Goal: Information Seeking & Learning: Understand process/instructions

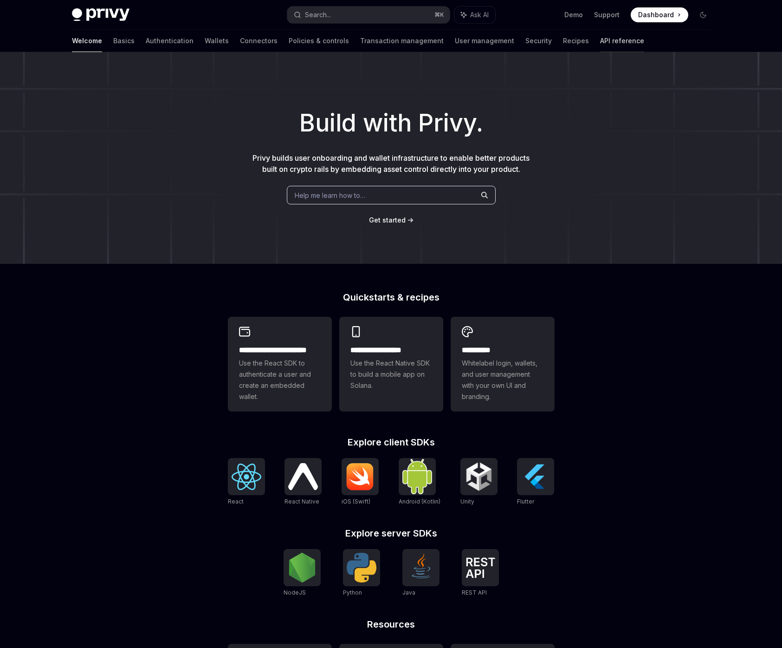
click at [600, 40] on link "API reference" at bounding box center [622, 41] width 44 height 22
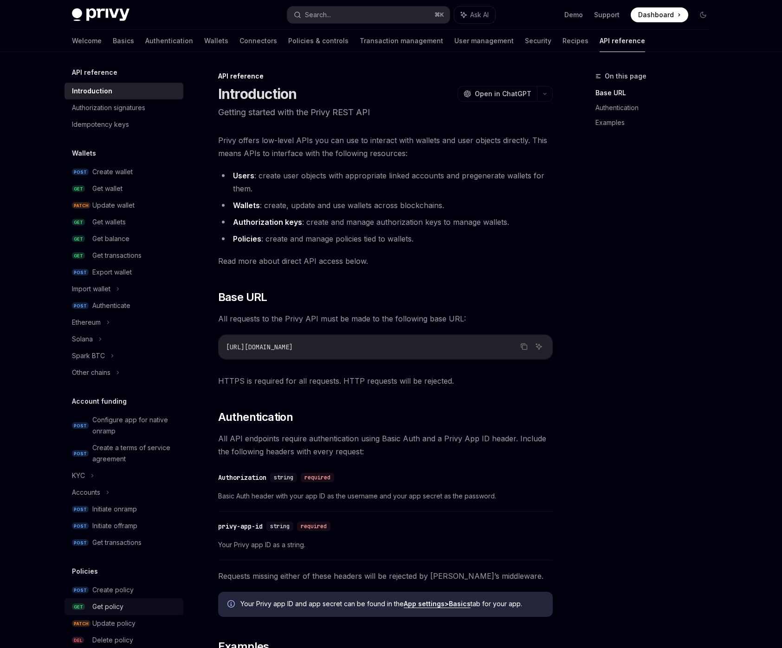
scroll to position [312, 0]
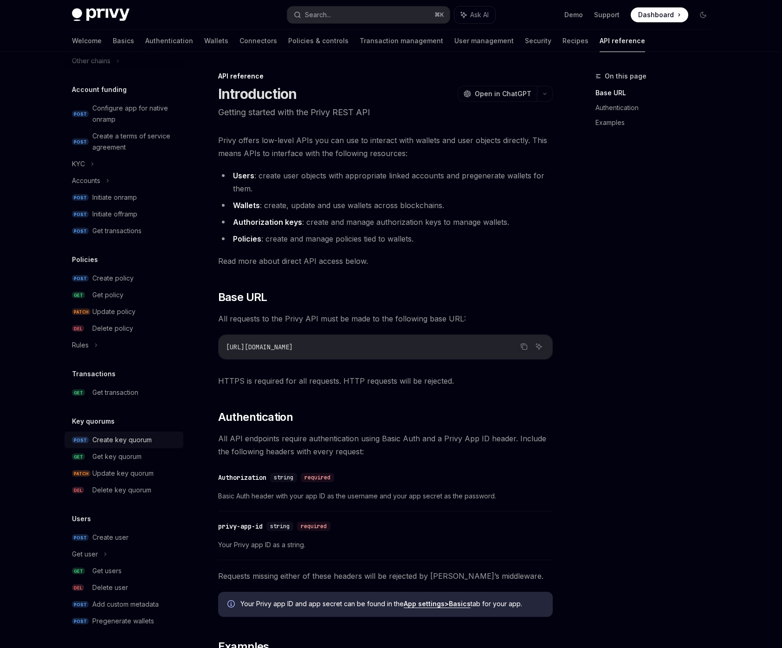
click at [140, 442] on div "Create key quorum" at bounding box center [121, 439] width 59 height 11
type textarea "*"
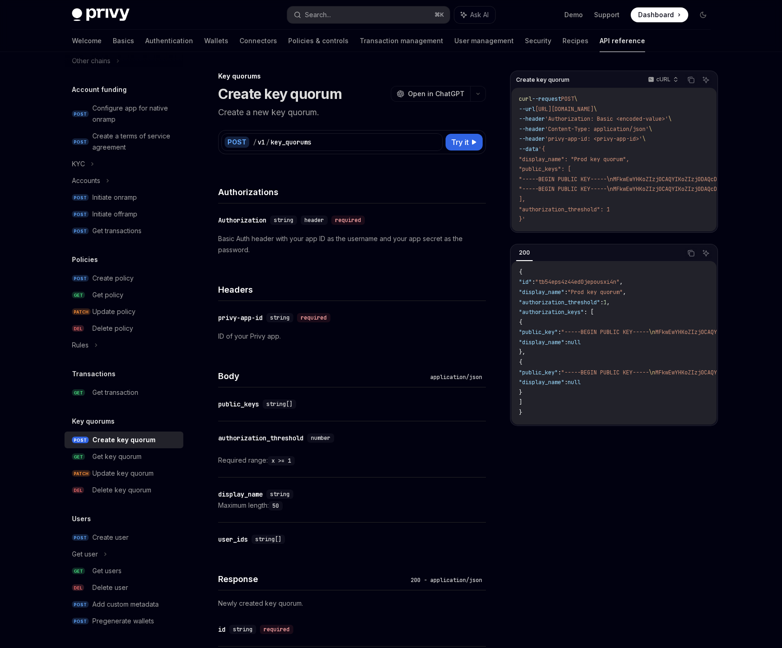
drag, startPoint x: 589, startPoint y: 492, endPoint x: 587, endPoint y: 487, distance: 5.7
click at [587, 487] on div "Create key quorum cURL Copy Ask AI curl --request POST \ --url [URL][DOMAIN_NAM…" at bounding box center [614, 359] width 208 height 577
click at [655, 492] on div "Create key quorum cURL Copy Ask AI curl --request POST \ --url [URL][DOMAIN_NAM…" at bounding box center [614, 359] width 208 height 577
click at [363, 15] on button "Search... ⌘ K" at bounding box center [368, 15] width 163 height 17
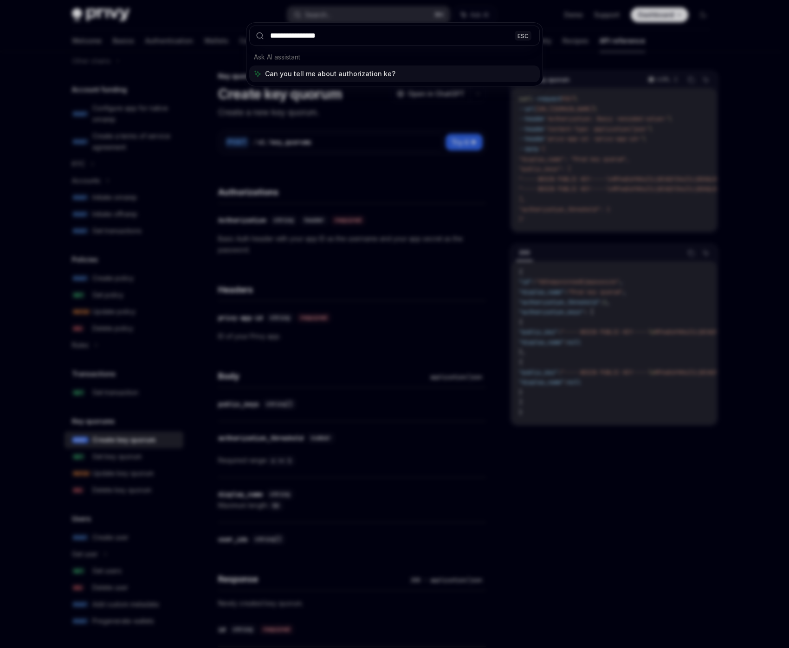
type input "**********"
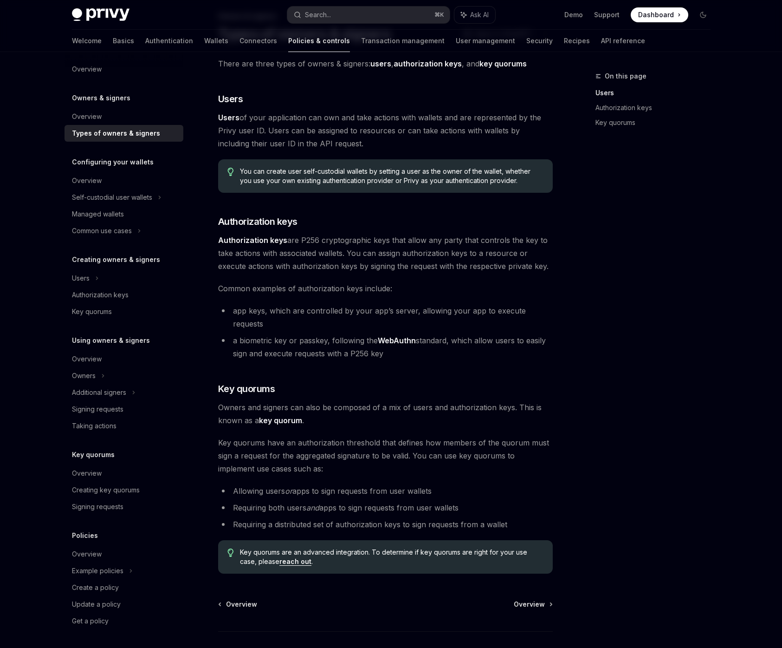
scroll to position [111, 0]
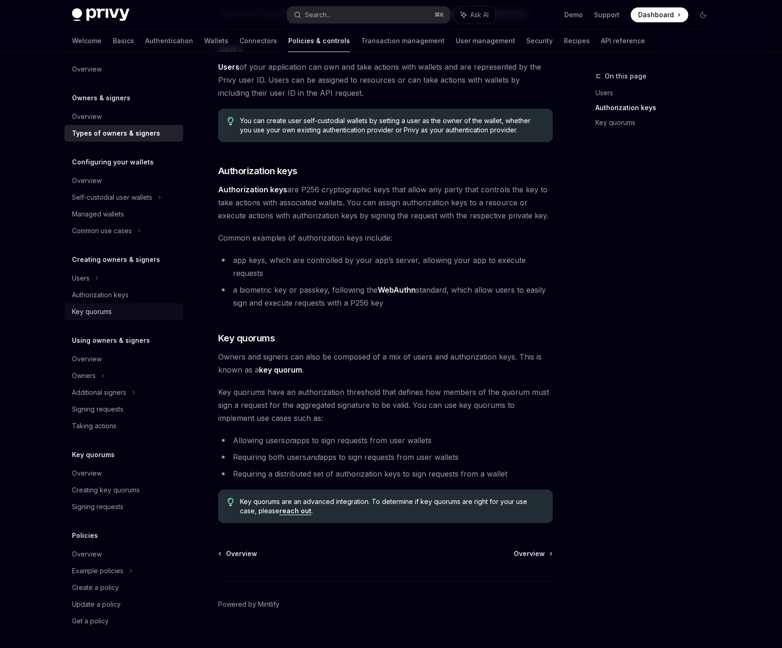
click at [121, 316] on div "Key quorums" at bounding box center [125, 311] width 106 height 11
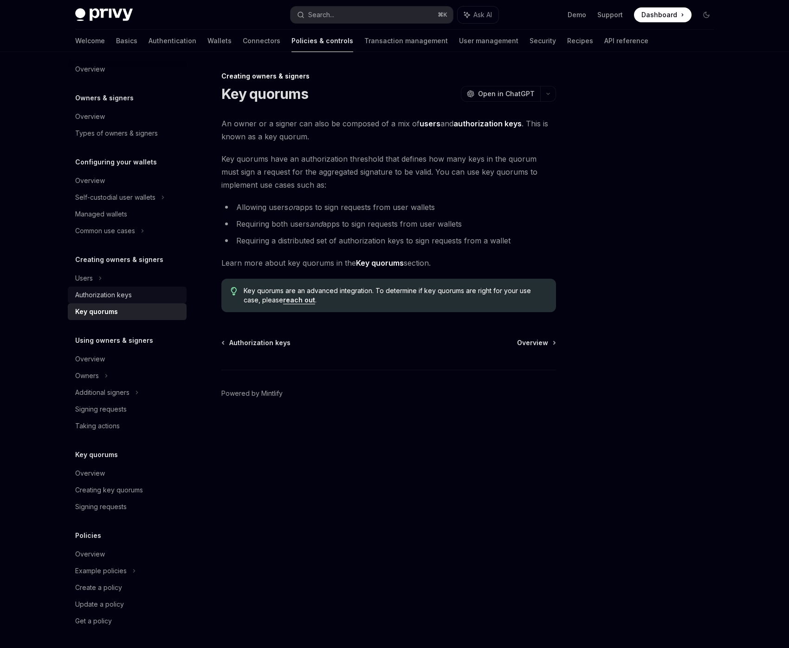
click at [126, 295] on div "Authorization keys" at bounding box center [103, 294] width 57 height 11
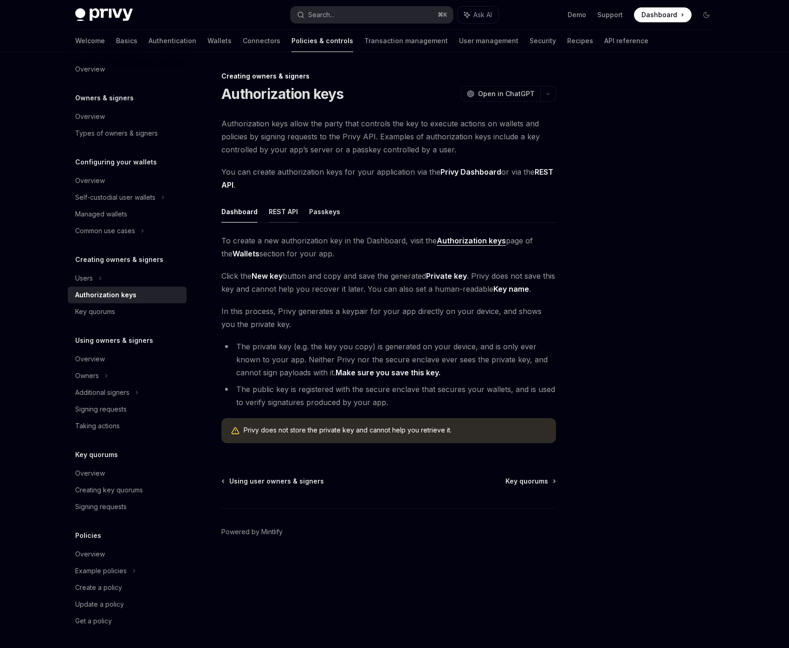
click at [274, 210] on button "REST API" at bounding box center [283, 212] width 29 height 22
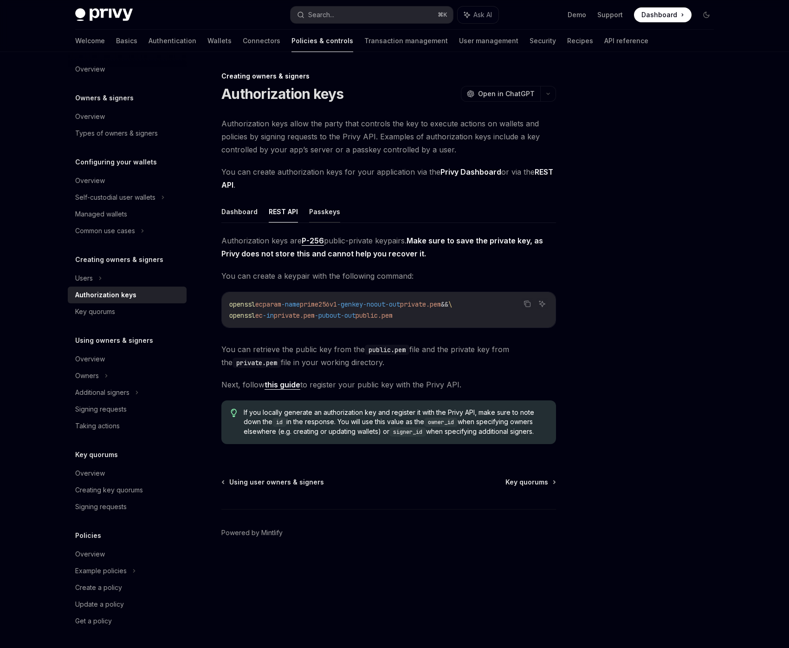
click at [328, 210] on button "Passkeys" at bounding box center [324, 212] width 31 height 22
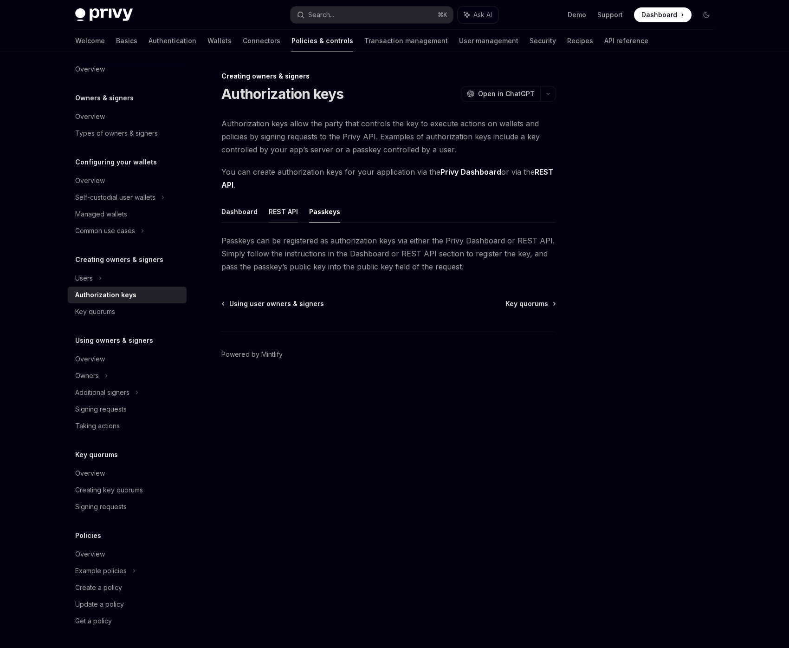
click at [278, 215] on button "REST API" at bounding box center [283, 212] width 29 height 22
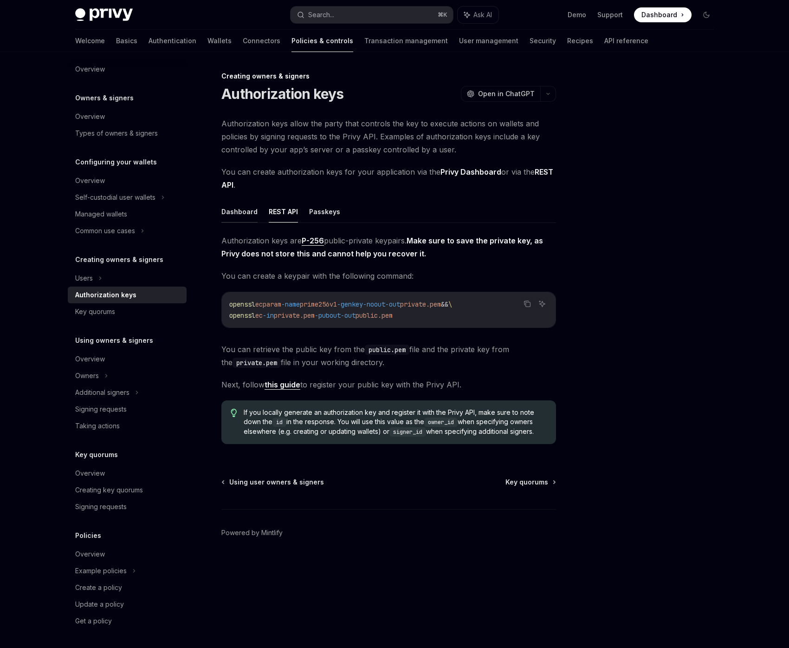
click at [234, 215] on button "Dashboard" at bounding box center [239, 212] width 36 height 22
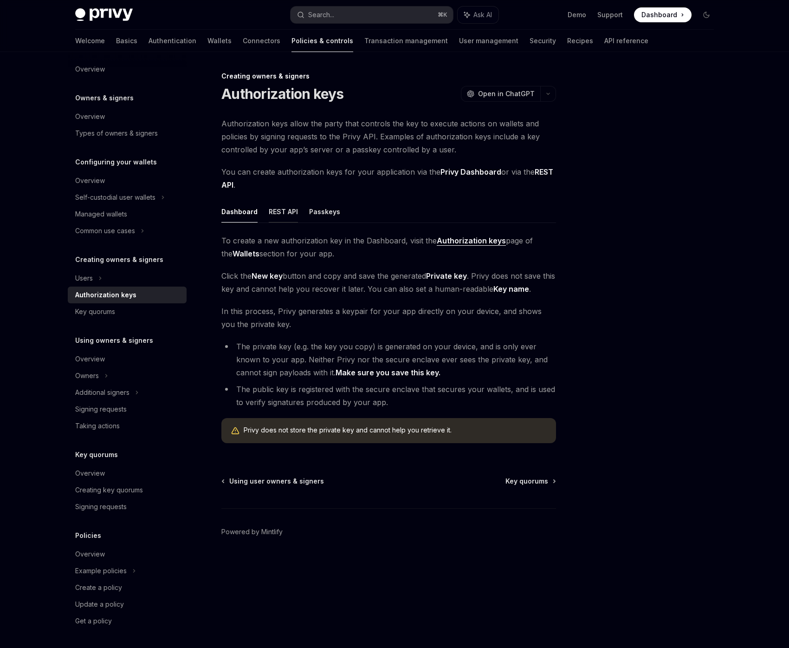
click at [286, 214] on button "REST API" at bounding box center [283, 212] width 29 height 22
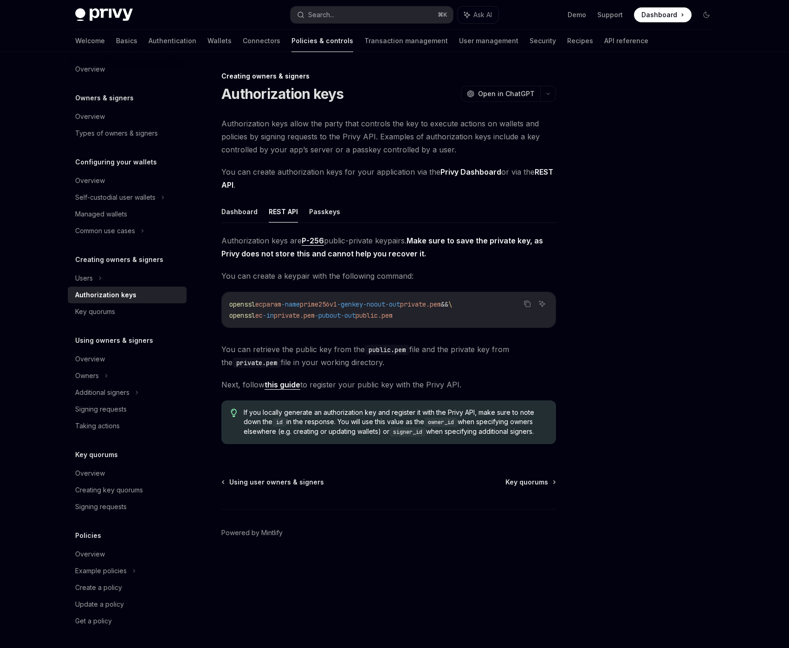
click at [663, 335] on div at bounding box center [650, 359] width 141 height 577
click at [281, 391] on div "Authorization keys are P-256 public-private keypairs. Make sure to save the pri…" at bounding box center [388, 342] width 335 height 217
click at [287, 384] on link "this guide" at bounding box center [283, 385] width 36 height 10
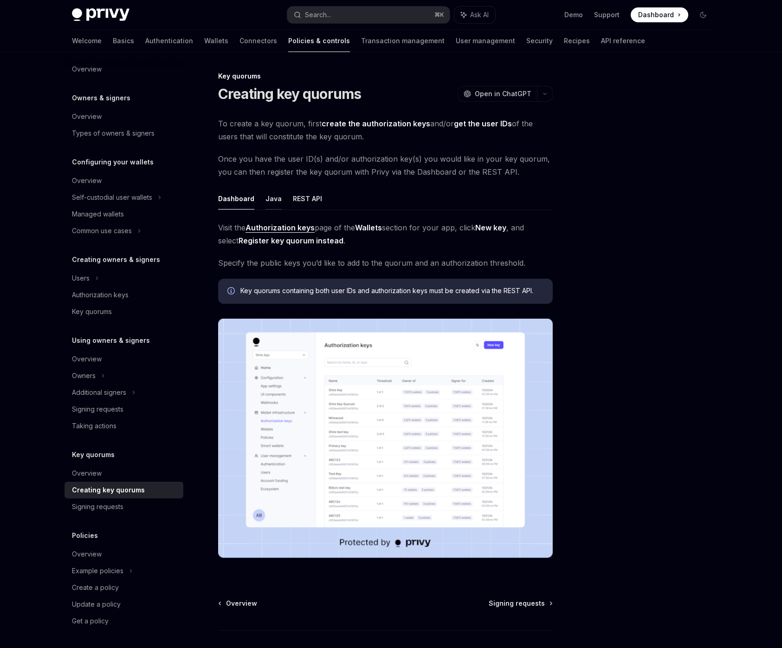
click at [269, 202] on button "Java" at bounding box center [274, 199] width 16 height 22
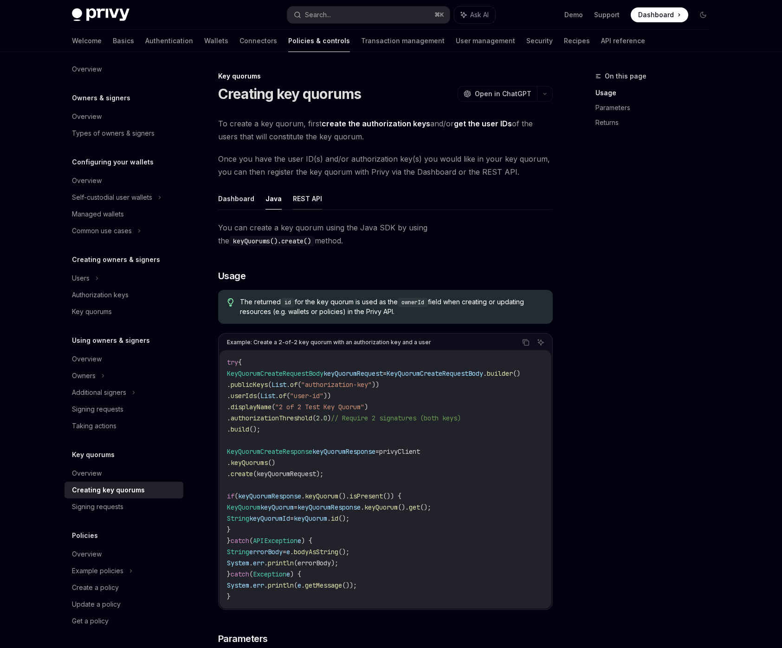
click at [313, 202] on button "REST API" at bounding box center [307, 199] width 29 height 22
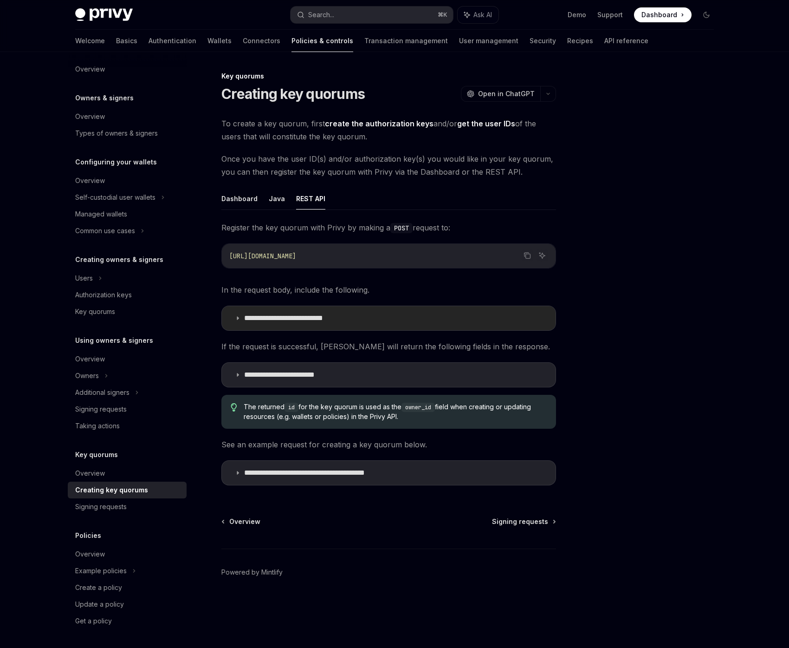
click at [312, 322] on p "**********" at bounding box center [299, 317] width 111 height 9
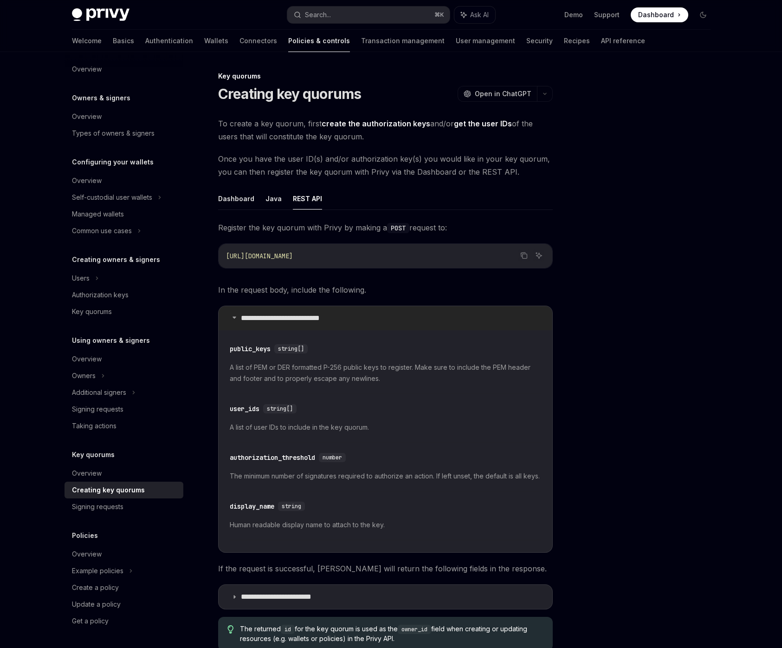
click at [389, 319] on summary "**********" at bounding box center [386, 318] width 334 height 24
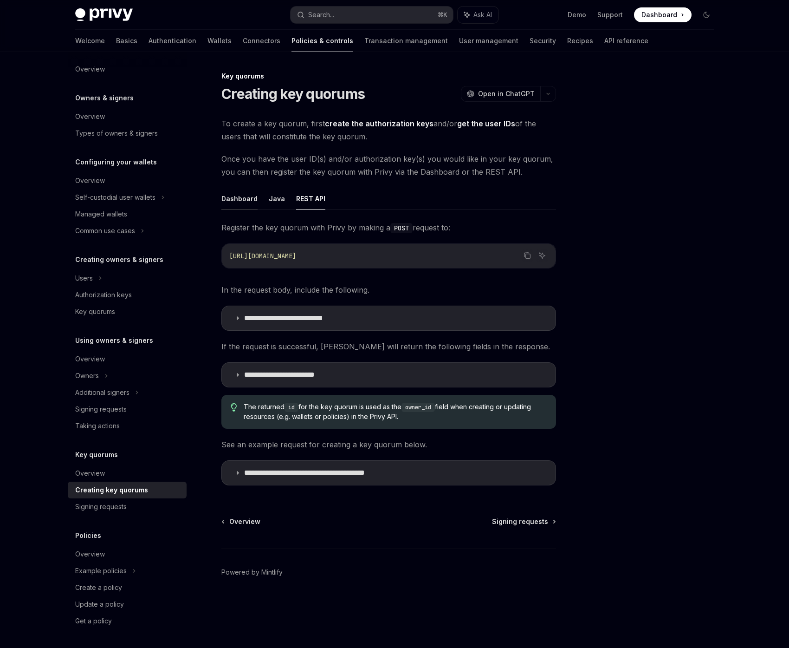
click at [245, 200] on button "Dashboard" at bounding box center [239, 199] width 36 height 22
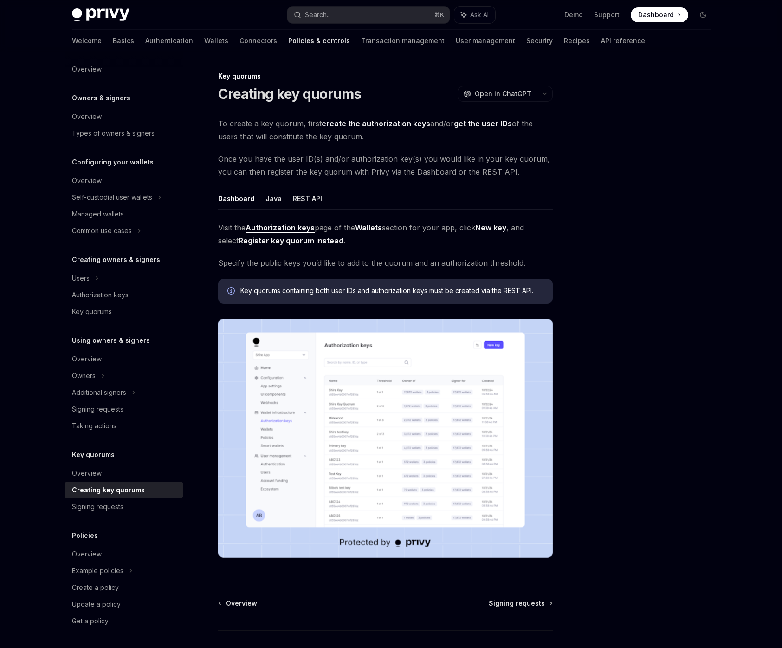
click at [287, 193] on ul "Dashboard Java REST API" at bounding box center [385, 199] width 335 height 22
click at [284, 194] on ul "Dashboard Java REST API" at bounding box center [385, 199] width 335 height 22
click at [301, 200] on button "REST API" at bounding box center [307, 199] width 29 height 22
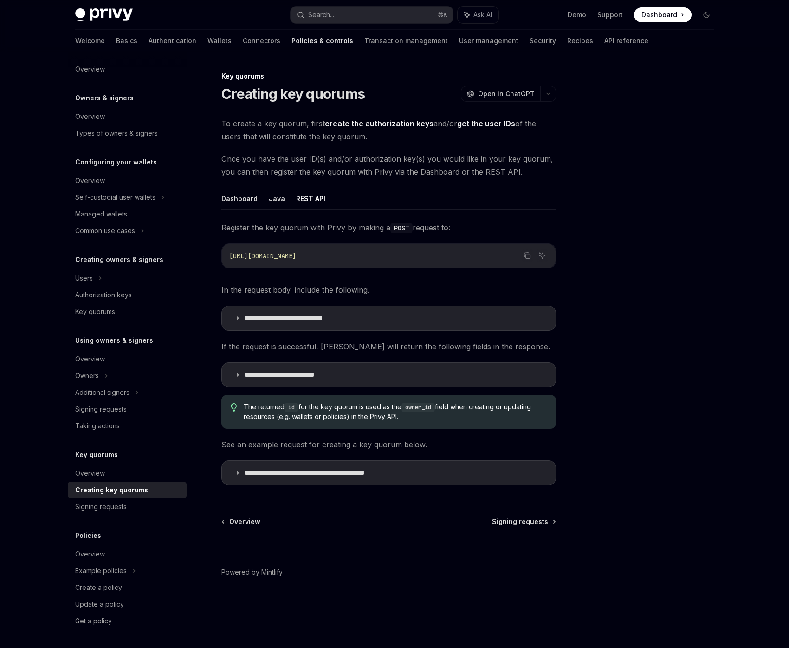
click at [266, 196] on ul "Dashboard Java REST API" at bounding box center [388, 199] width 335 height 22
click at [242, 197] on button "Dashboard" at bounding box center [239, 199] width 36 height 22
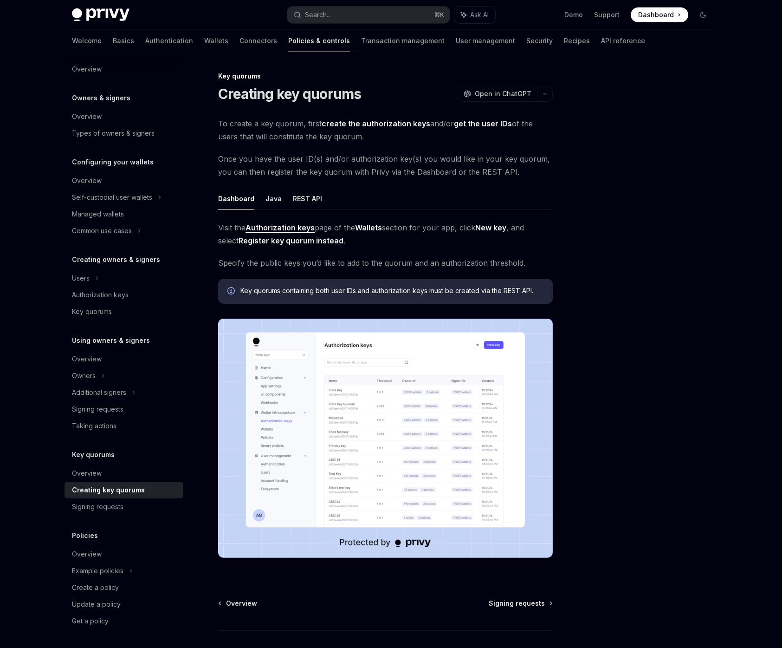
click at [443, 458] on img at bounding box center [385, 438] width 335 height 239
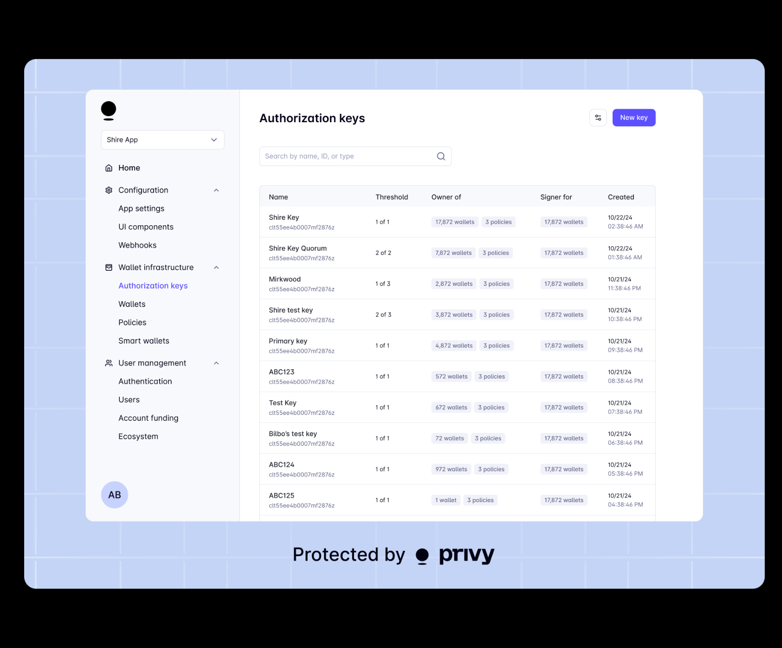
click at [543, 604] on div at bounding box center [391, 324] width 782 height 648
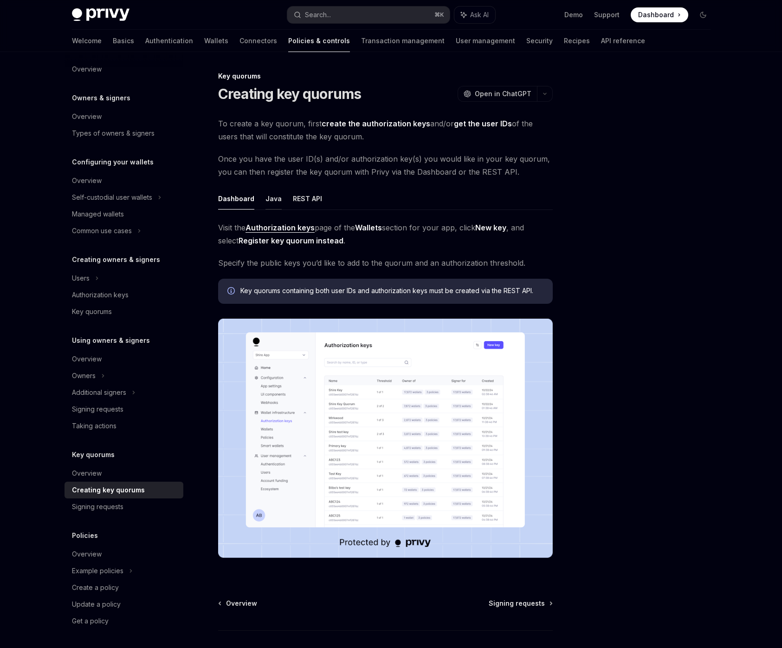
click at [275, 197] on button "Java" at bounding box center [274, 199] width 16 height 22
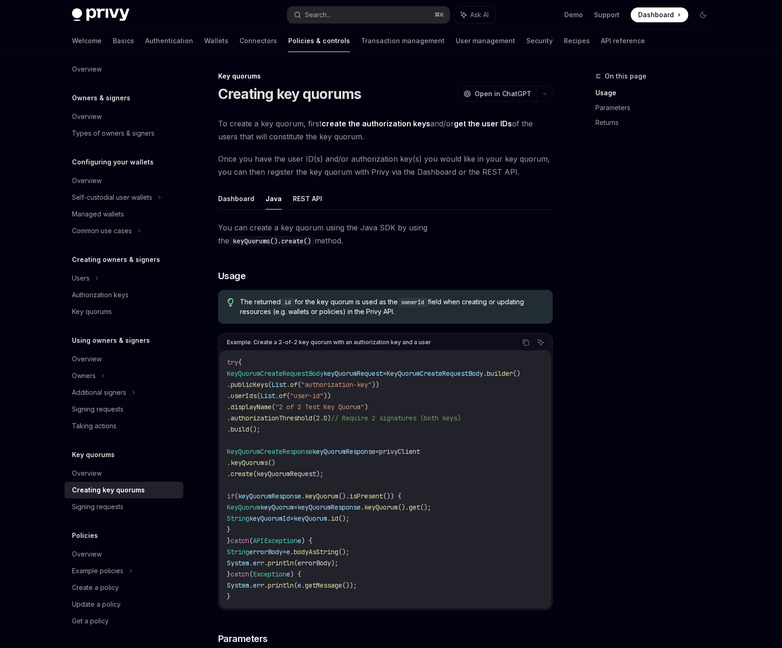
click at [316, 196] on button "REST API" at bounding box center [307, 199] width 29 height 22
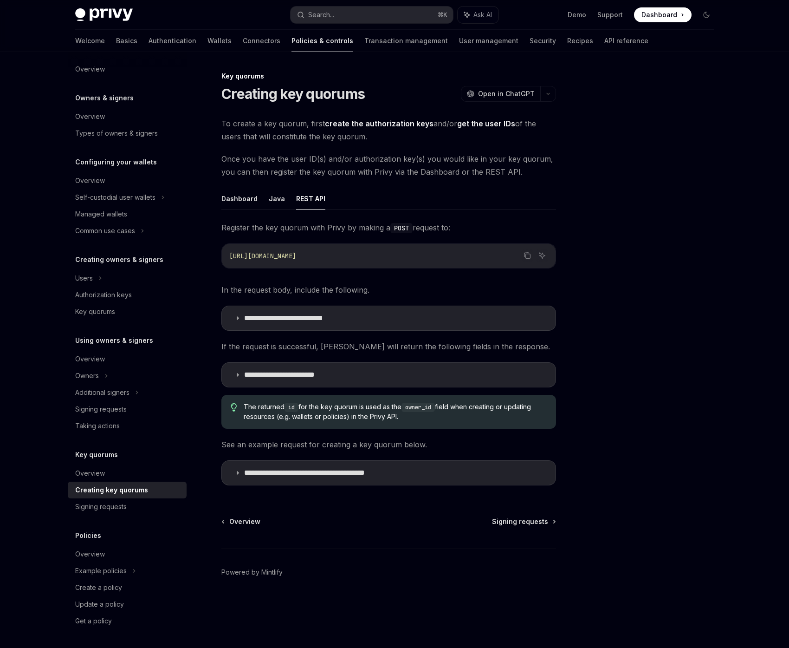
click at [254, 192] on button "Dashboard" at bounding box center [239, 199] width 36 height 22
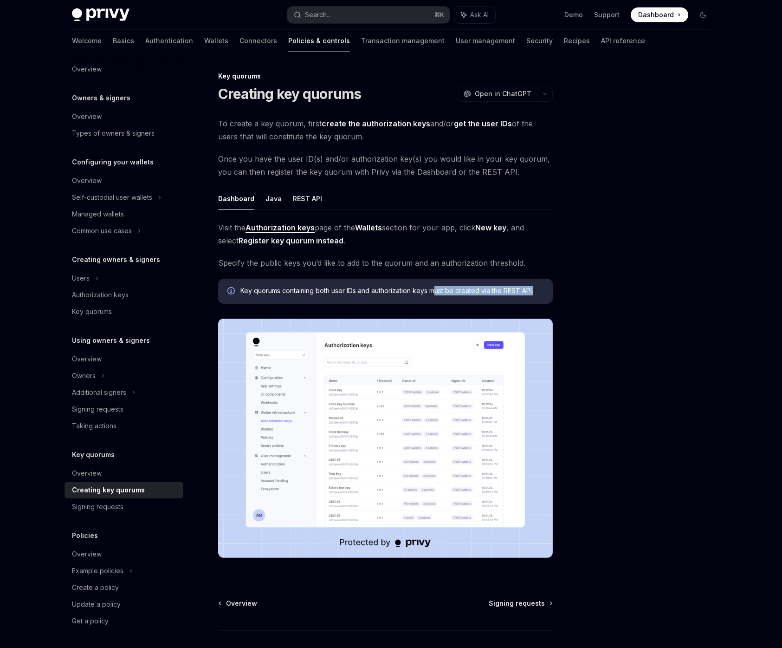
drag, startPoint x: 311, startPoint y: 297, endPoint x: 436, endPoint y: 293, distance: 125.4
click at [436, 293] on div "Key quorums containing both user IDs and authorization keys must be created via…" at bounding box center [385, 291] width 335 height 25
click at [615, 319] on div at bounding box center [647, 359] width 141 height 577
click at [308, 200] on button "REST API" at bounding box center [307, 199] width 29 height 22
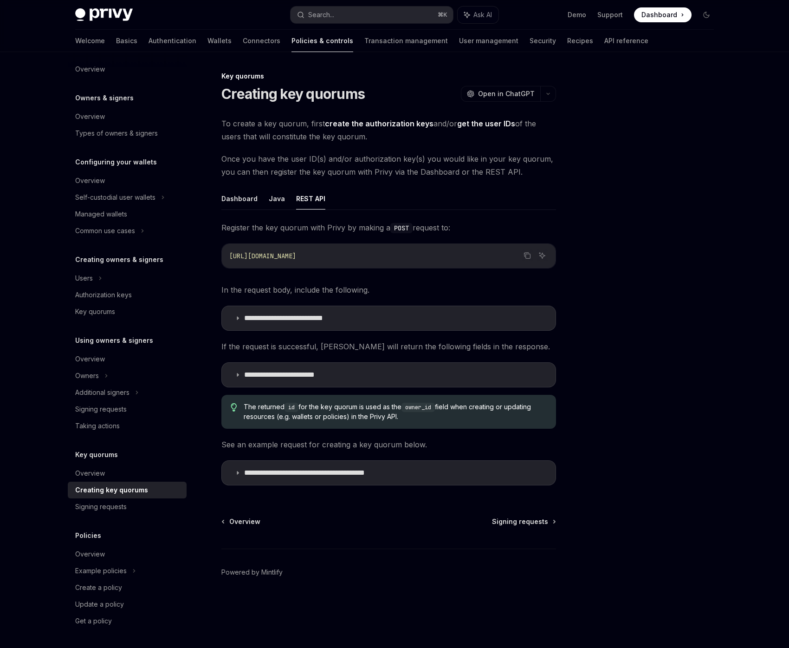
click at [218, 194] on div "**********" at bounding box center [302, 359] width 513 height 577
click at [244, 201] on button "Dashboard" at bounding box center [239, 199] width 36 height 22
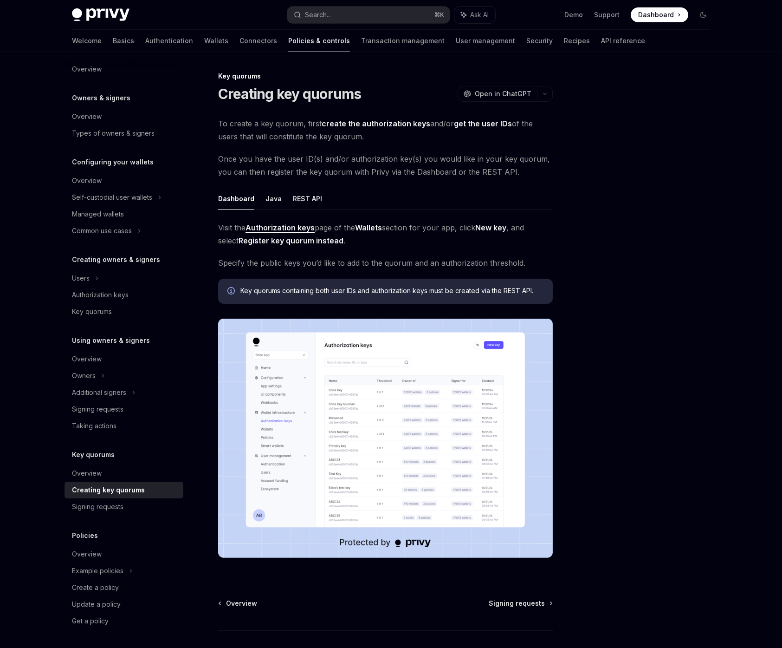
click at [319, 200] on ul "Dashboard Java REST API" at bounding box center [385, 199] width 335 height 22
click at [299, 201] on button "REST API" at bounding box center [307, 199] width 29 height 22
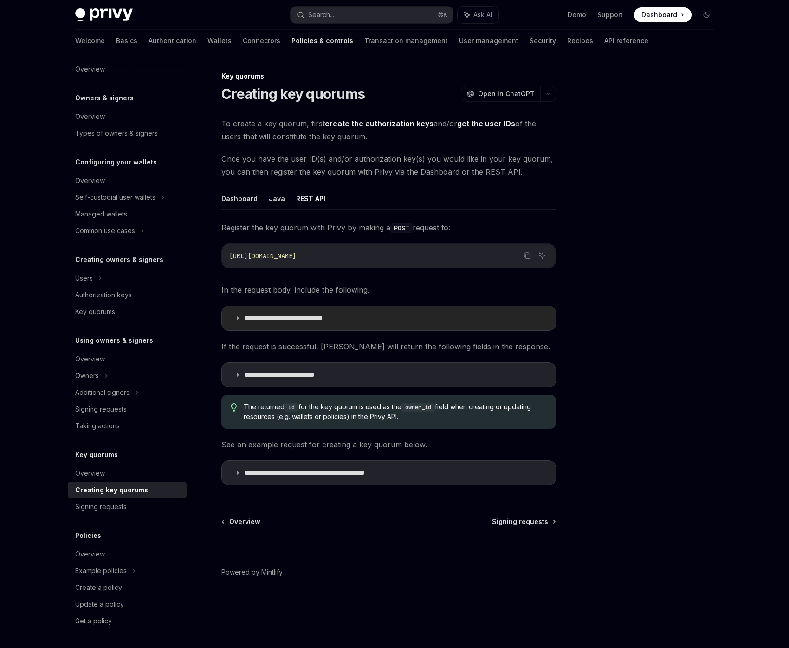
click at [339, 307] on summary "**********" at bounding box center [389, 318] width 334 height 24
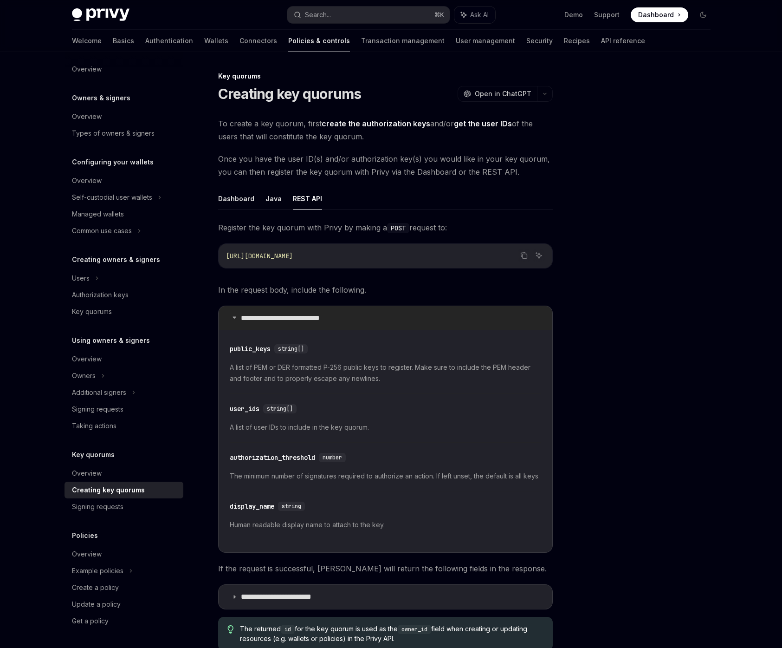
click at [408, 324] on summary "**********" at bounding box center [386, 318] width 334 height 24
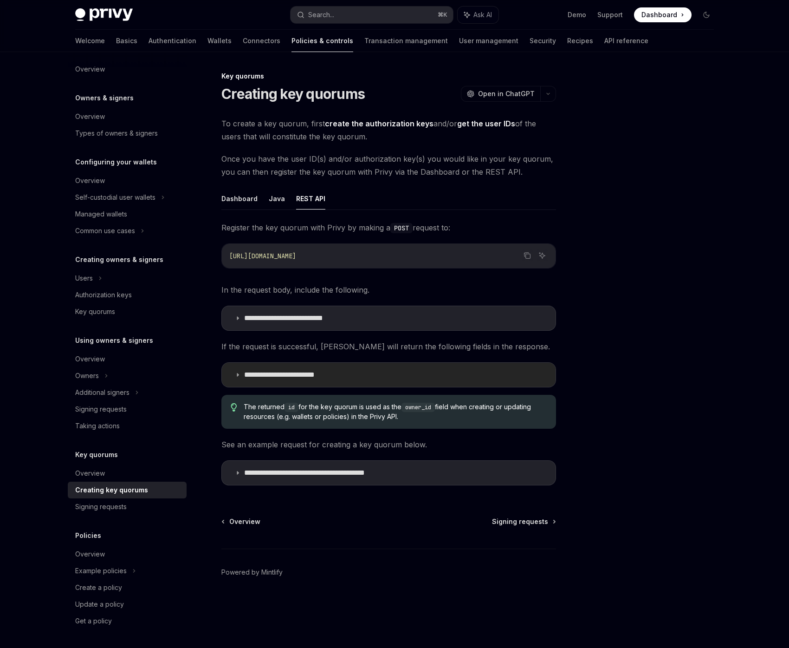
click at [381, 380] on summary "**********" at bounding box center [389, 375] width 334 height 24
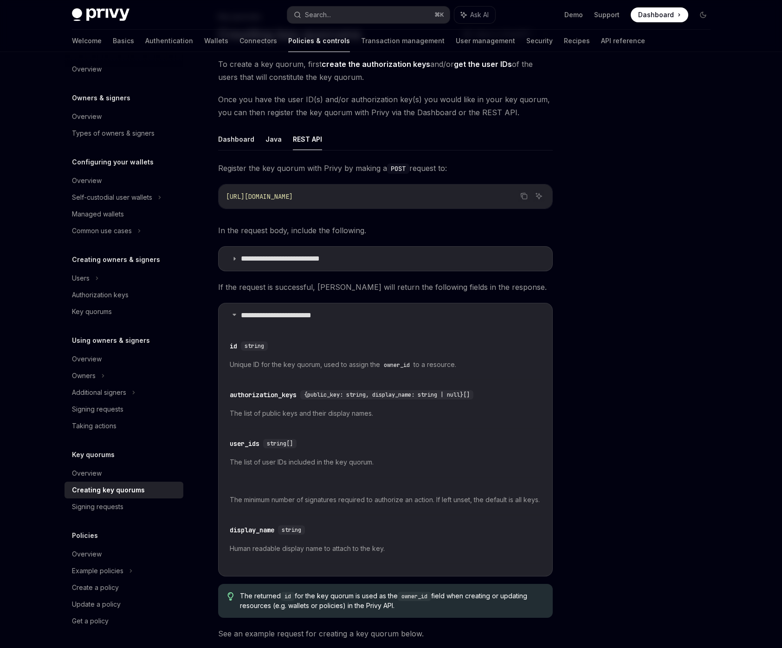
scroll to position [107, 0]
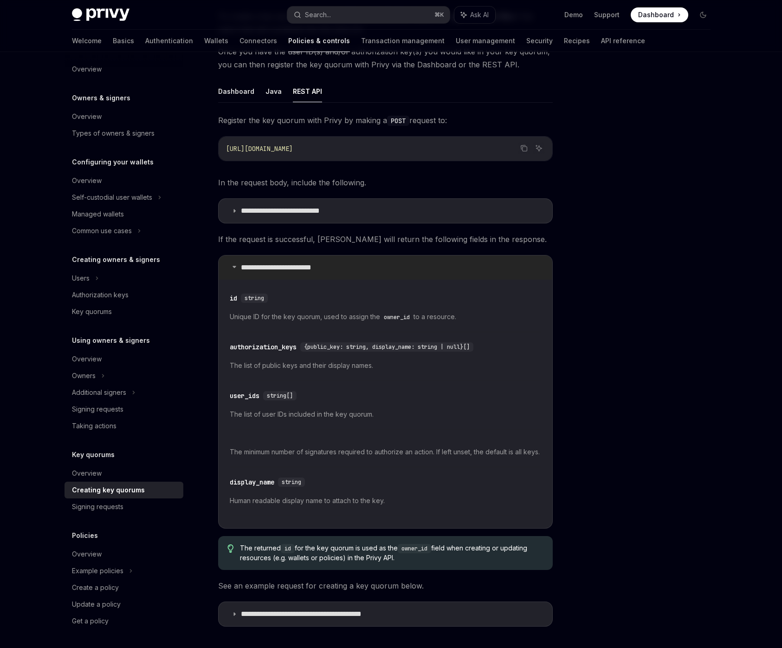
click at [407, 272] on summary "**********" at bounding box center [386, 267] width 334 height 24
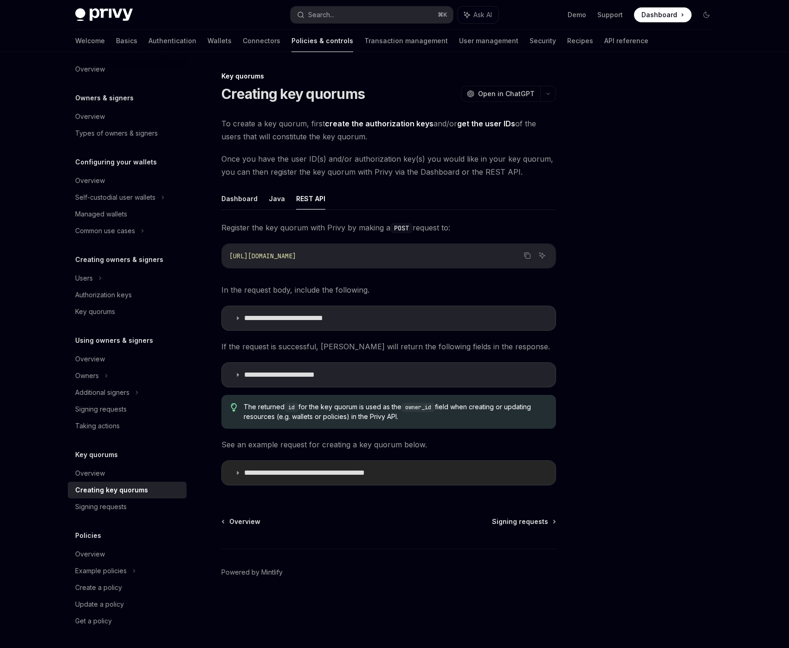
click at [409, 476] on summary "**********" at bounding box center [389, 473] width 334 height 24
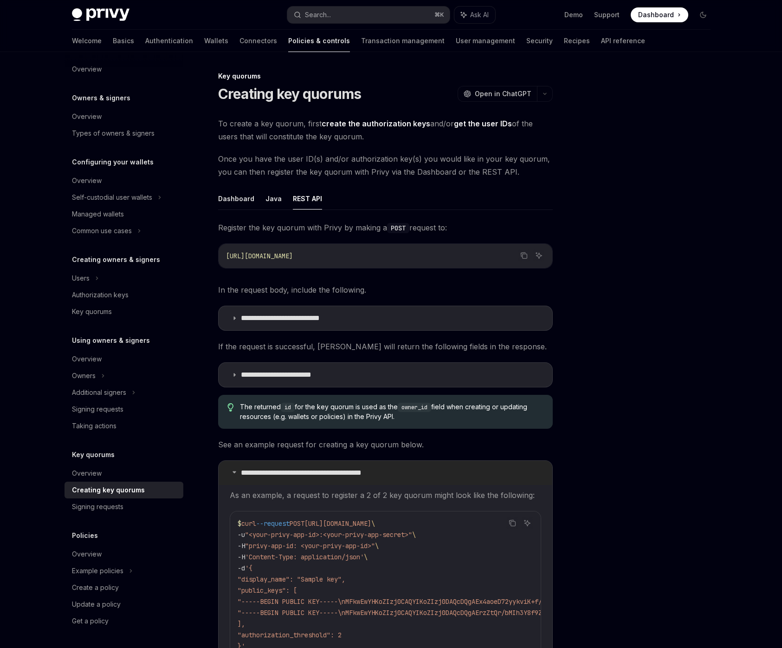
scroll to position [147, 0]
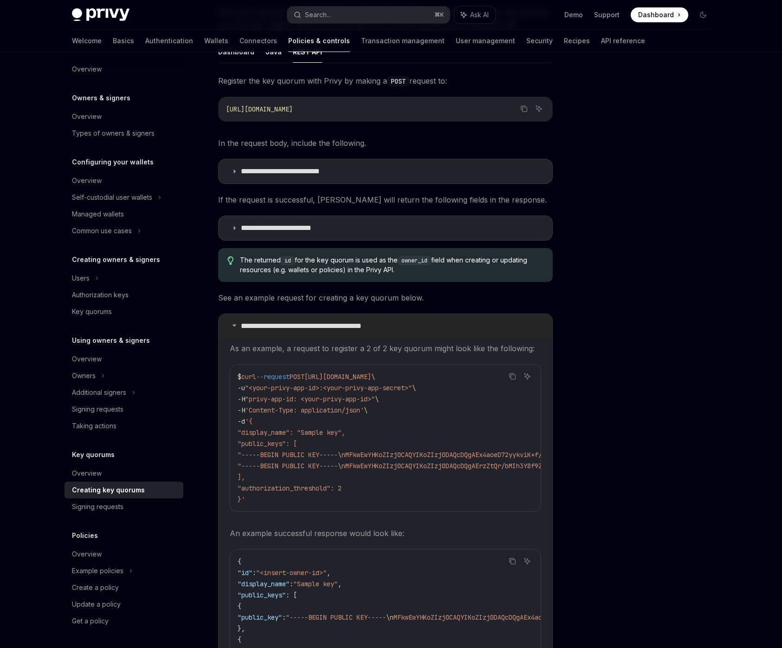
click at [422, 327] on summary "**********" at bounding box center [386, 326] width 334 height 24
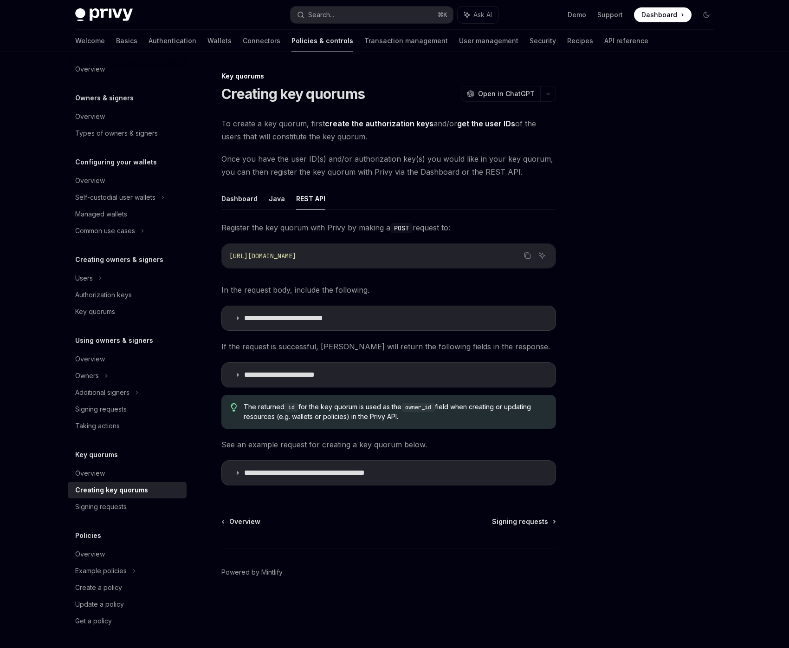
click at [595, 472] on div at bounding box center [650, 359] width 141 height 577
click at [382, 317] on summary "**********" at bounding box center [389, 318] width 334 height 24
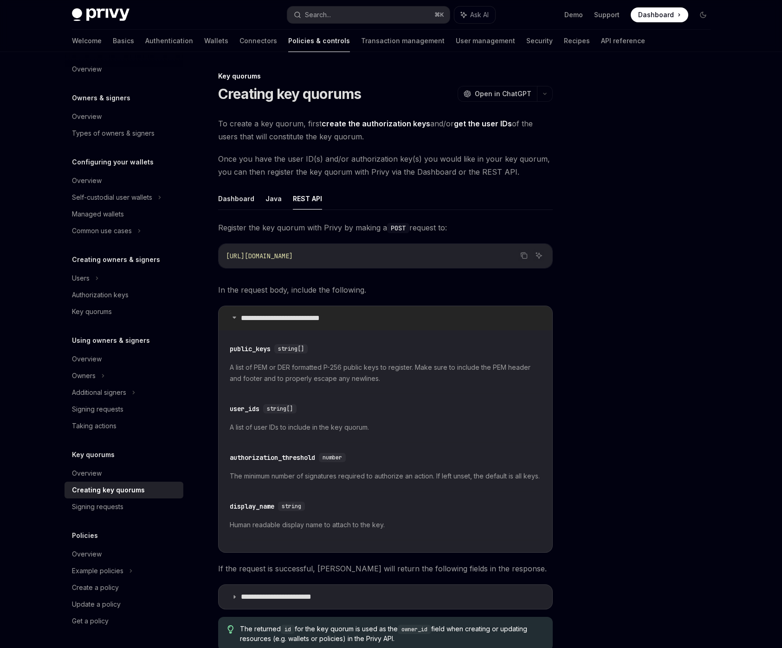
click at [384, 318] on summary "**********" at bounding box center [386, 318] width 334 height 24
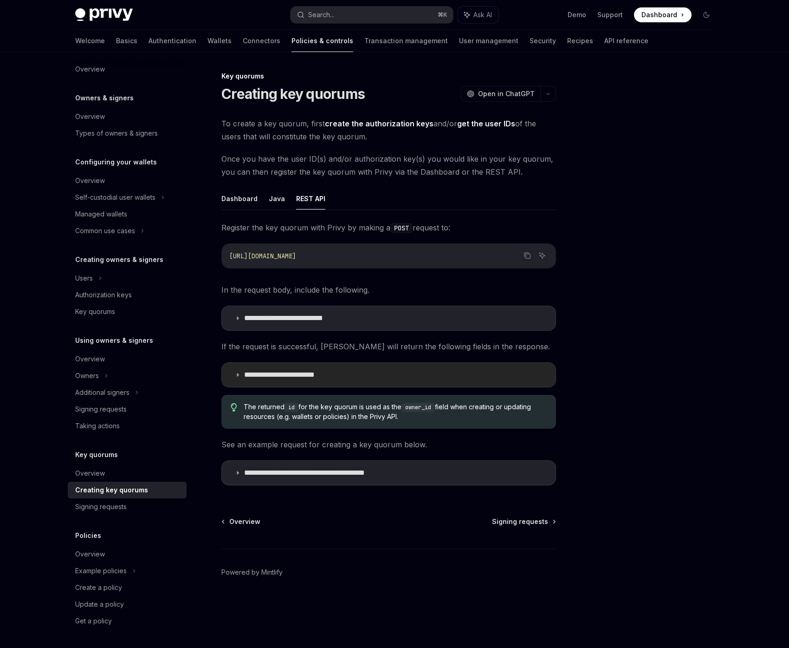
click at [379, 386] on summary "**********" at bounding box center [389, 375] width 334 height 24
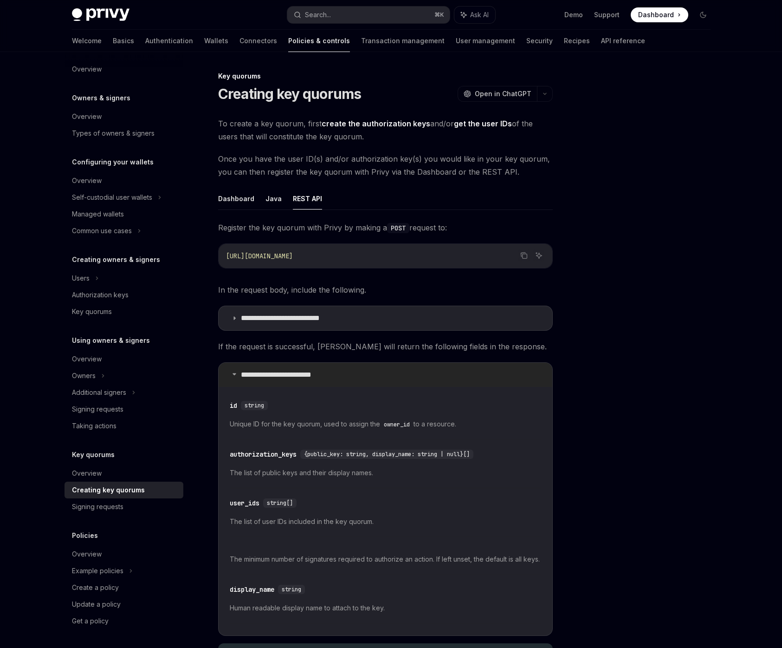
click at [379, 384] on summary "**********" at bounding box center [386, 375] width 334 height 24
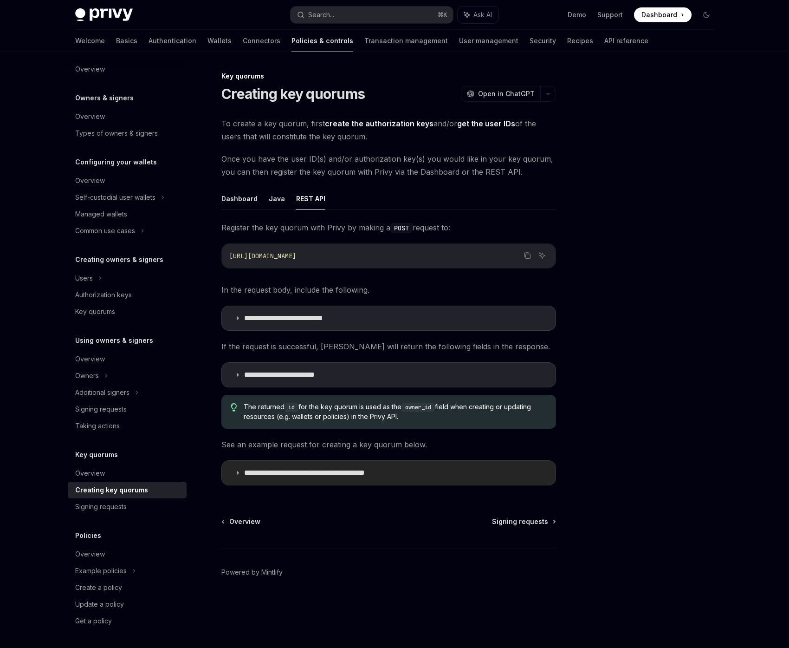
click at [392, 471] on p "**********" at bounding box center [326, 472] width 164 height 9
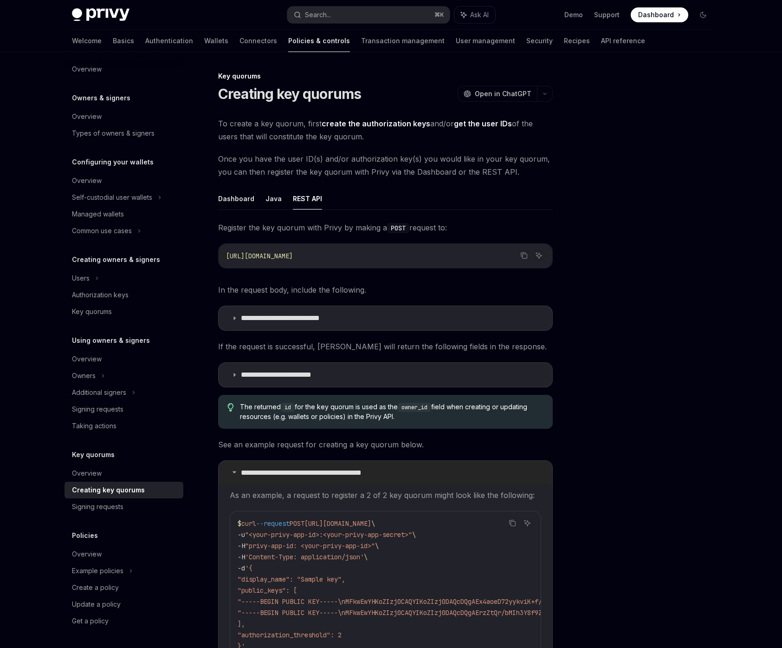
click at [507, 472] on summary "**********" at bounding box center [386, 473] width 334 height 24
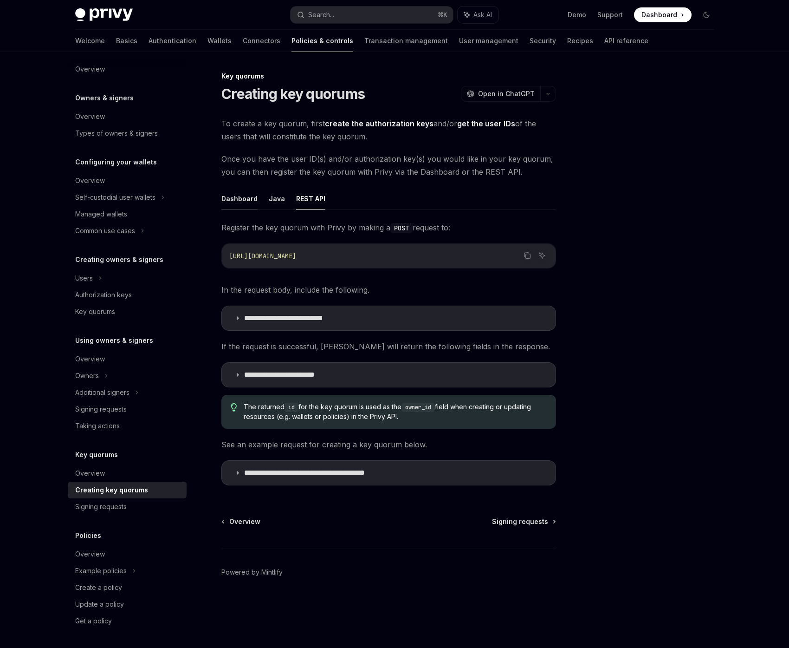
click at [238, 198] on button "Dashboard" at bounding box center [239, 199] width 36 height 22
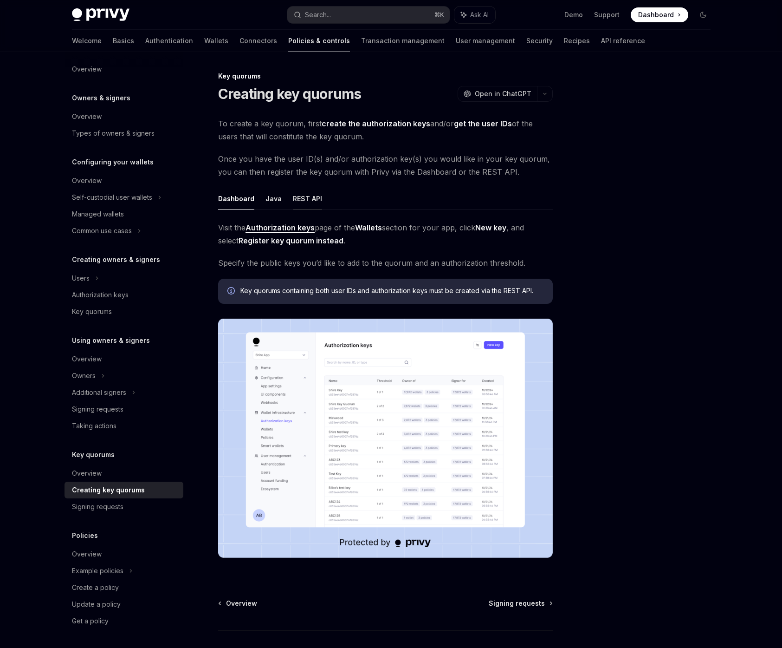
click at [302, 199] on button "REST API" at bounding box center [307, 199] width 29 height 22
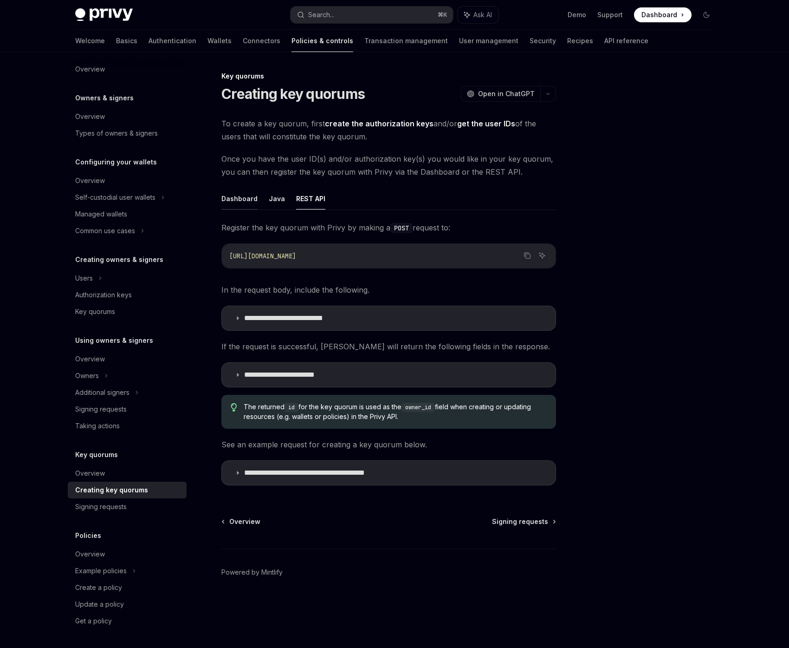
click at [234, 194] on button "Dashboard" at bounding box center [239, 199] width 36 height 22
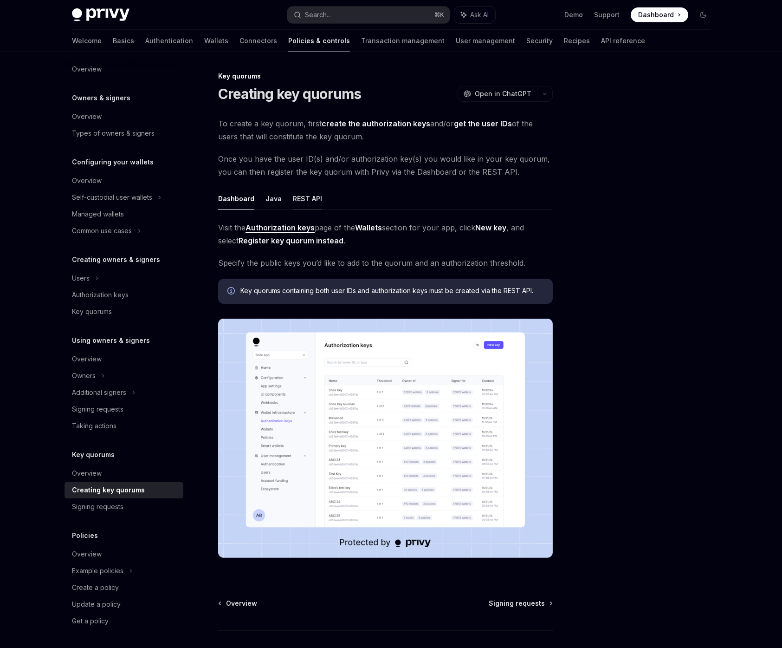
click at [300, 200] on button "REST API" at bounding box center [307, 199] width 29 height 22
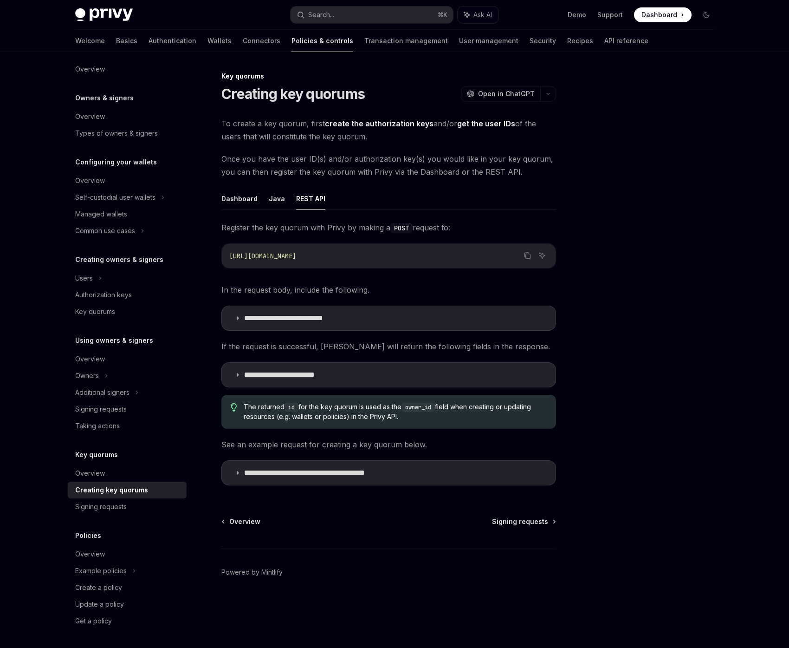
click at [600, 329] on div at bounding box center [650, 359] width 141 height 577
click at [123, 469] on div "Overview" at bounding box center [128, 473] width 106 height 11
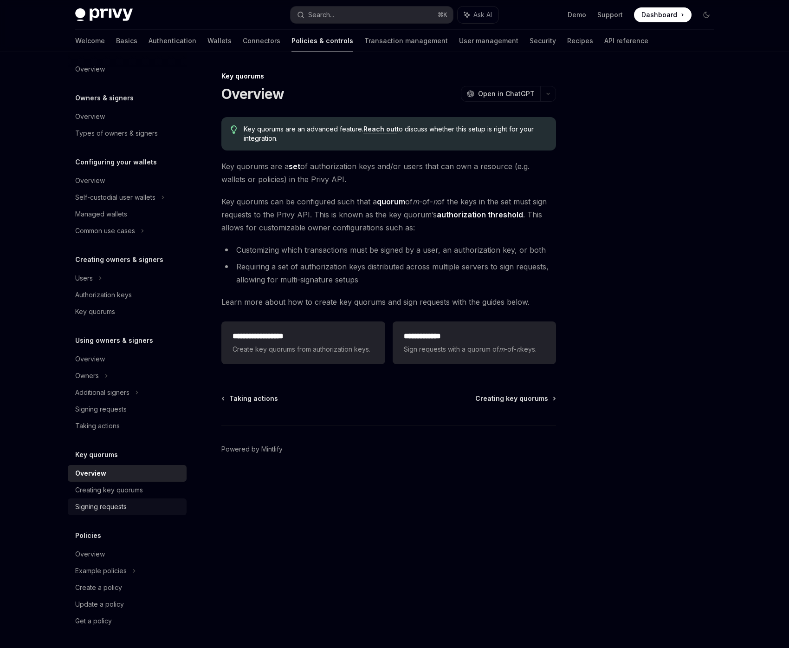
click at [126, 500] on link "Signing requests" at bounding box center [127, 506] width 119 height 17
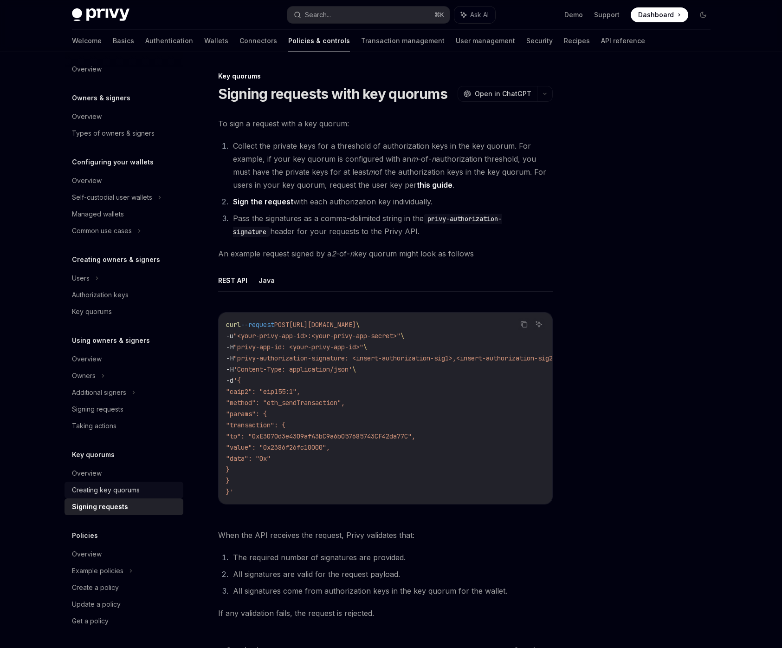
click at [130, 492] on div "Creating key quorums" at bounding box center [106, 489] width 68 height 11
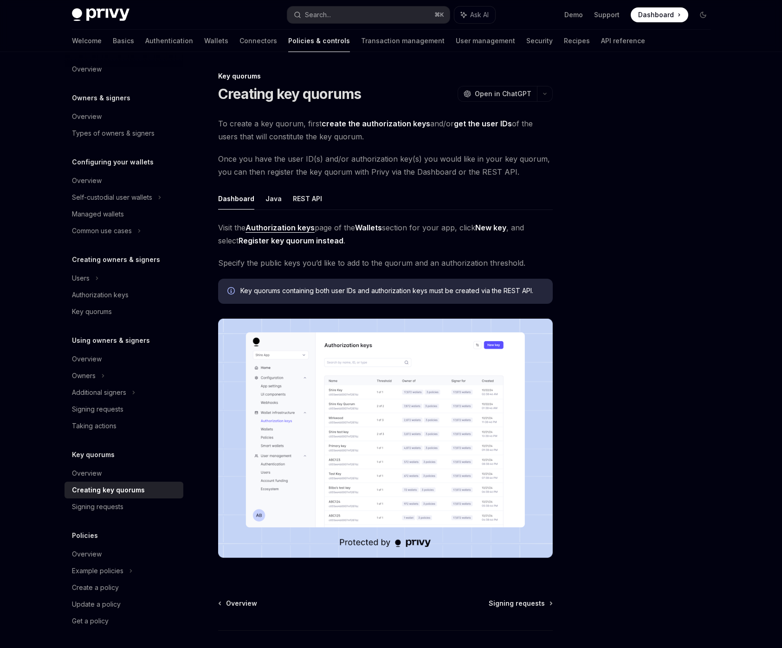
scroll to position [63, 0]
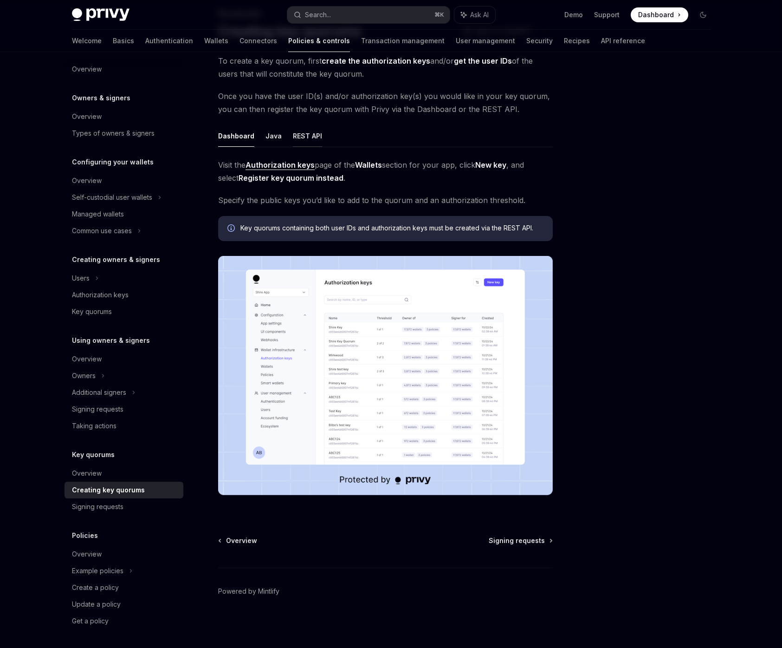
click at [313, 135] on button "REST API" at bounding box center [307, 136] width 29 height 22
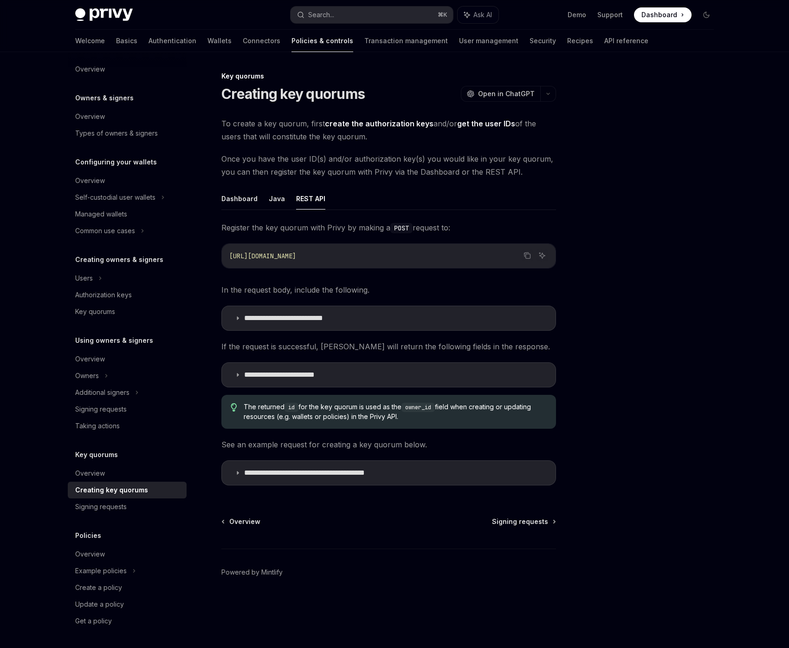
click at [374, 248] on div "[URL][DOMAIN_NAME]" at bounding box center [389, 256] width 334 height 24
click at [113, 288] on link "Authorization keys" at bounding box center [127, 294] width 119 height 17
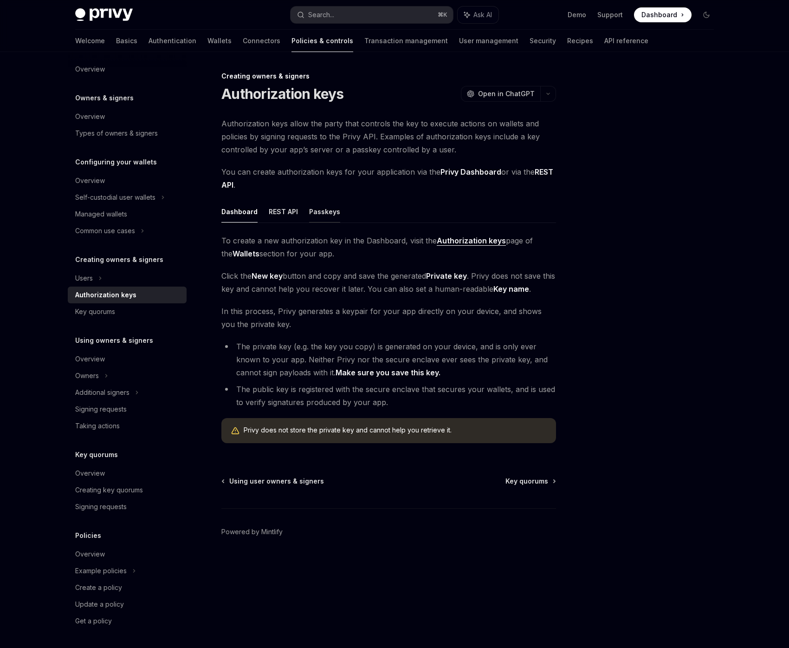
click at [312, 212] on button "Passkeys" at bounding box center [324, 212] width 31 height 22
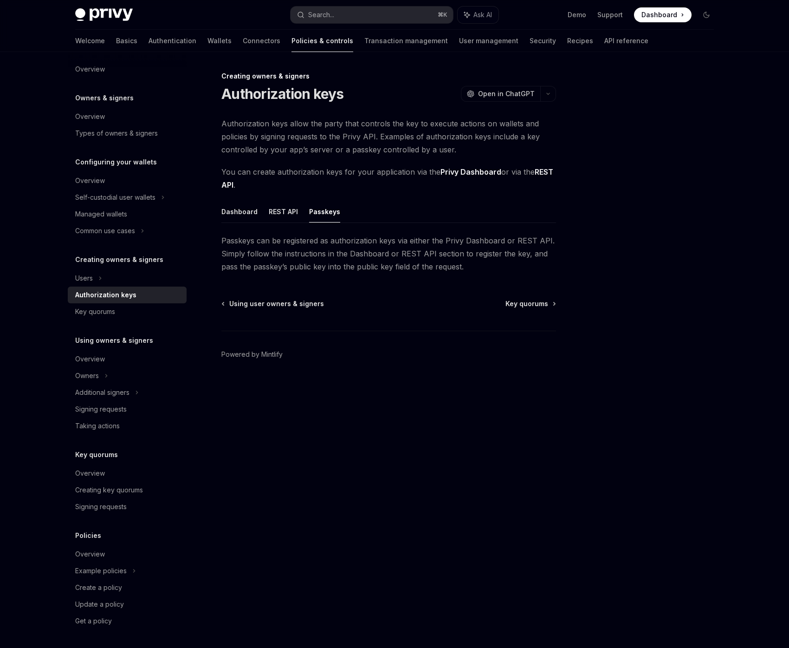
click at [296, 210] on ul "Dashboard REST API Passkeys" at bounding box center [388, 212] width 335 height 22
click at [279, 211] on button "REST API" at bounding box center [283, 212] width 29 height 22
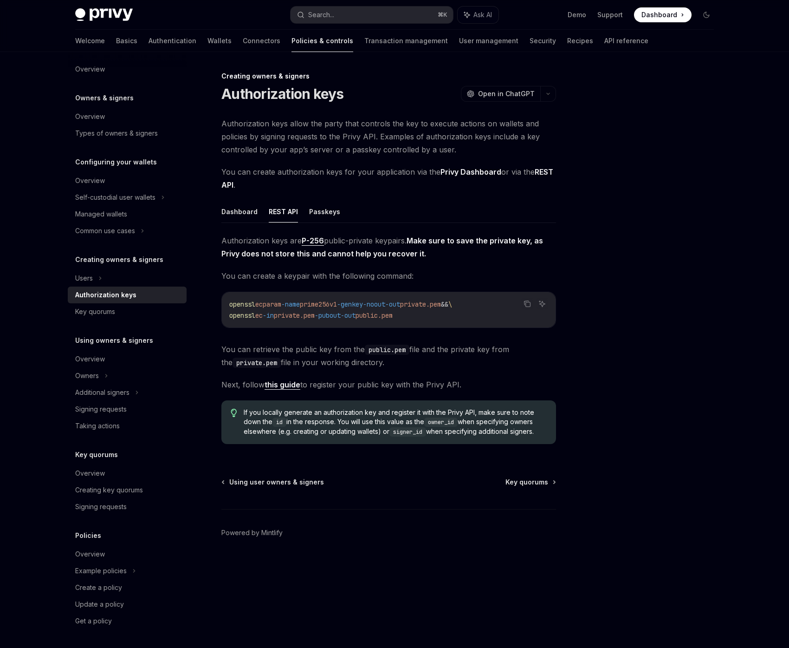
click at [639, 358] on div at bounding box center [650, 359] width 141 height 577
click at [527, 307] on icon "Copy the contents from the code block" at bounding box center [527, 303] width 7 height 7
click at [292, 387] on link "this guide" at bounding box center [283, 385] width 36 height 10
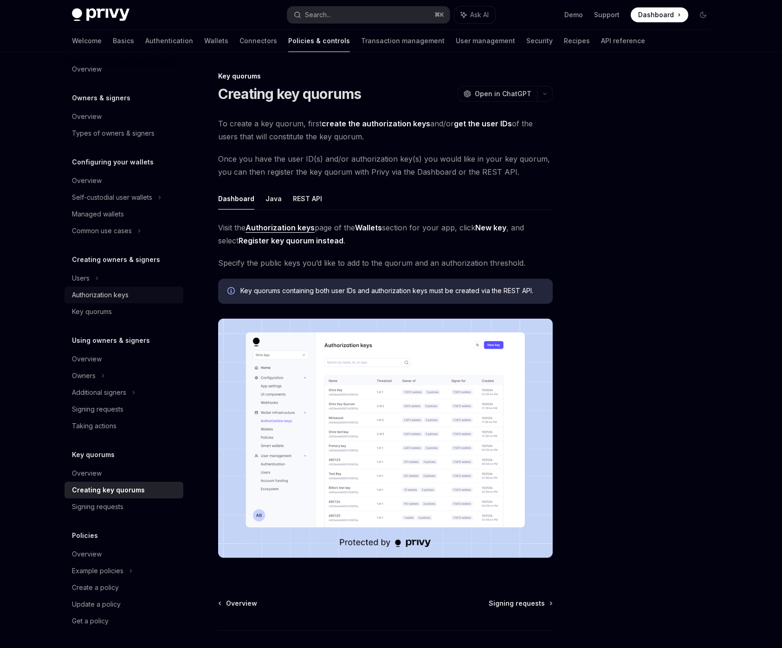
click at [113, 291] on div "Authorization keys" at bounding box center [100, 294] width 57 height 11
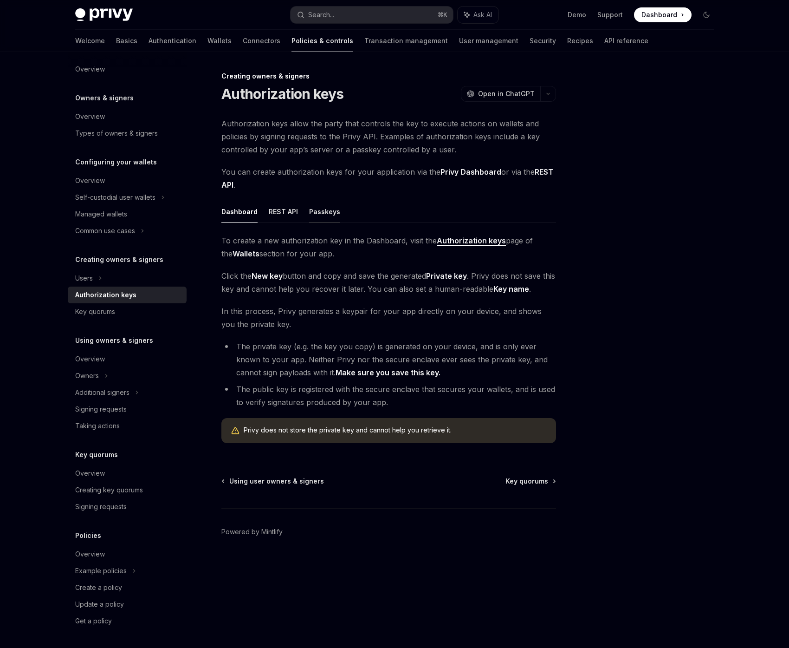
click at [323, 210] on button "Passkeys" at bounding box center [324, 212] width 31 height 22
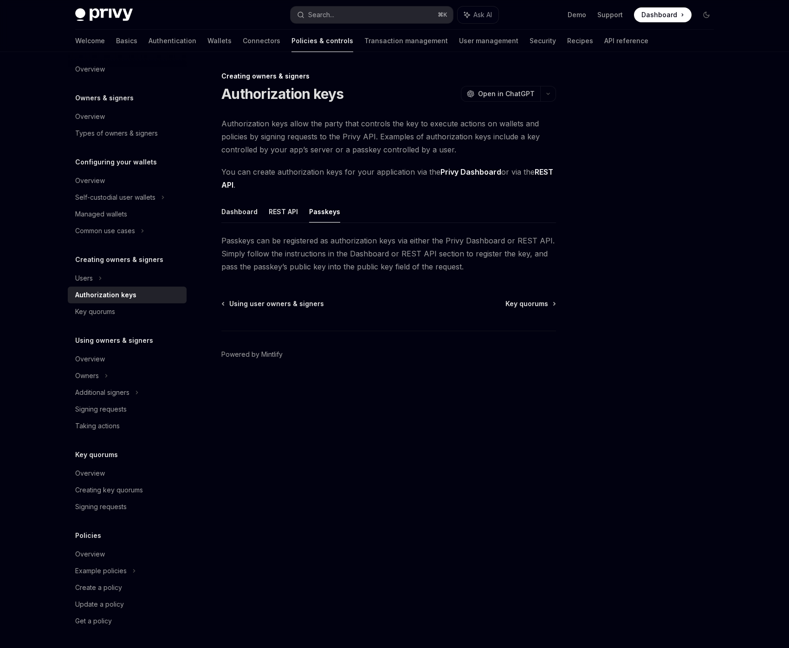
click at [303, 210] on ul "Dashboard REST API Passkeys" at bounding box center [388, 212] width 335 height 22
click at [289, 210] on button "REST API" at bounding box center [283, 212] width 29 height 22
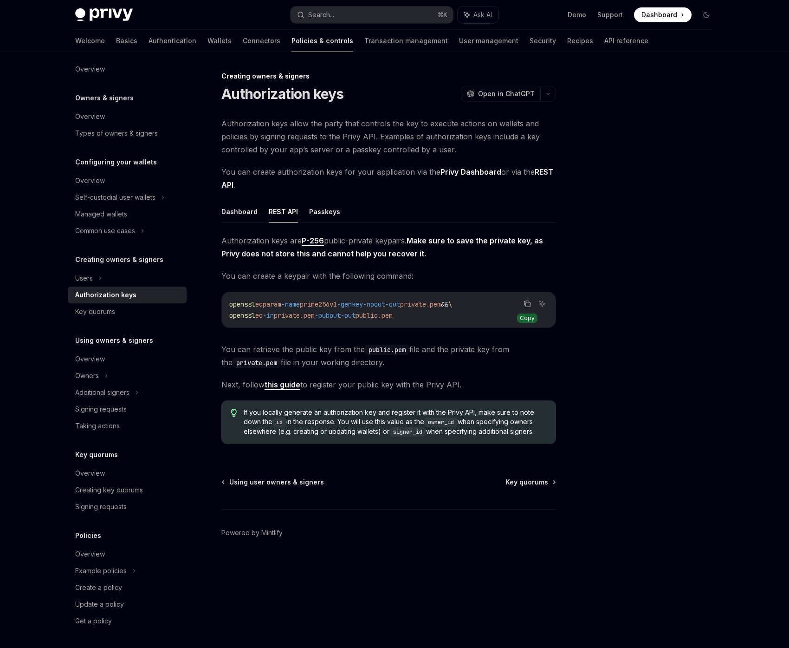
click at [526, 306] on icon "Copy the contents from the code block" at bounding box center [527, 303] width 7 height 7
click at [304, 385] on span "Next, follow this guide to register your public key with the Privy API." at bounding box center [388, 384] width 335 height 13
click at [285, 385] on link "this guide" at bounding box center [283, 385] width 36 height 10
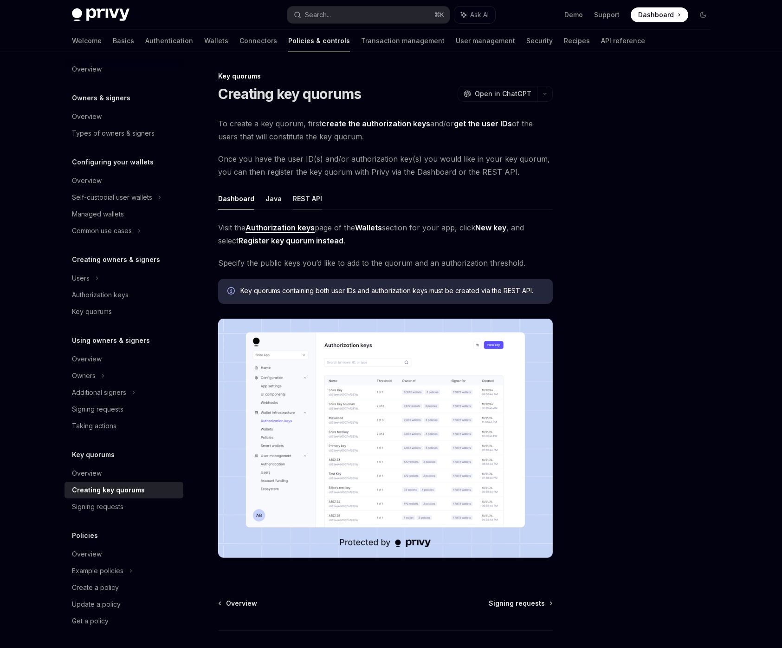
click at [302, 202] on button "REST API" at bounding box center [307, 199] width 29 height 22
type textarea "*"
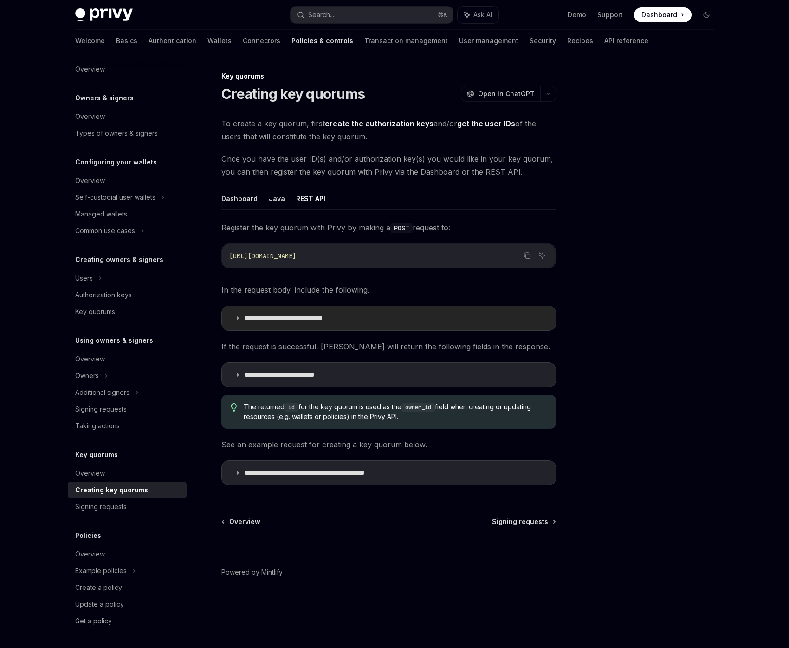
click at [307, 319] on p "**********" at bounding box center [299, 317] width 111 height 9
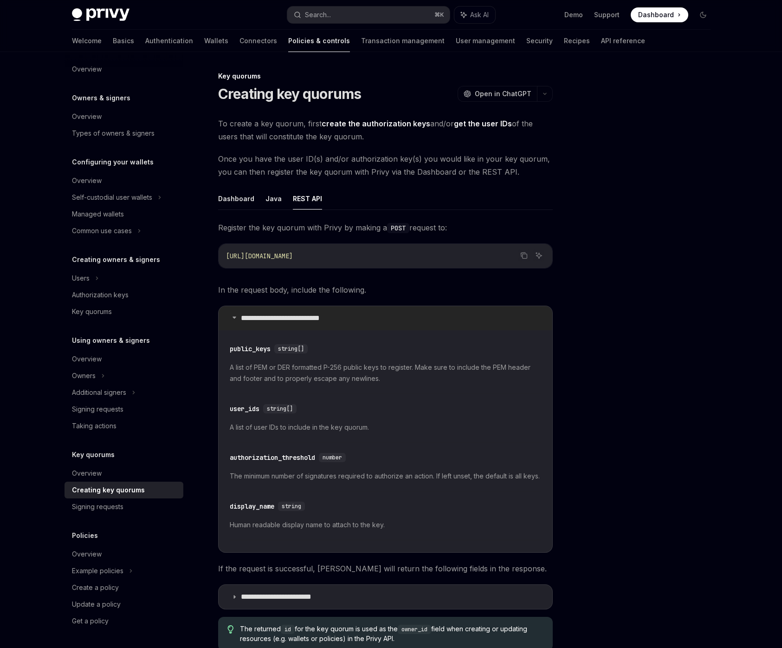
click at [315, 317] on p "**********" at bounding box center [296, 317] width 111 height 9
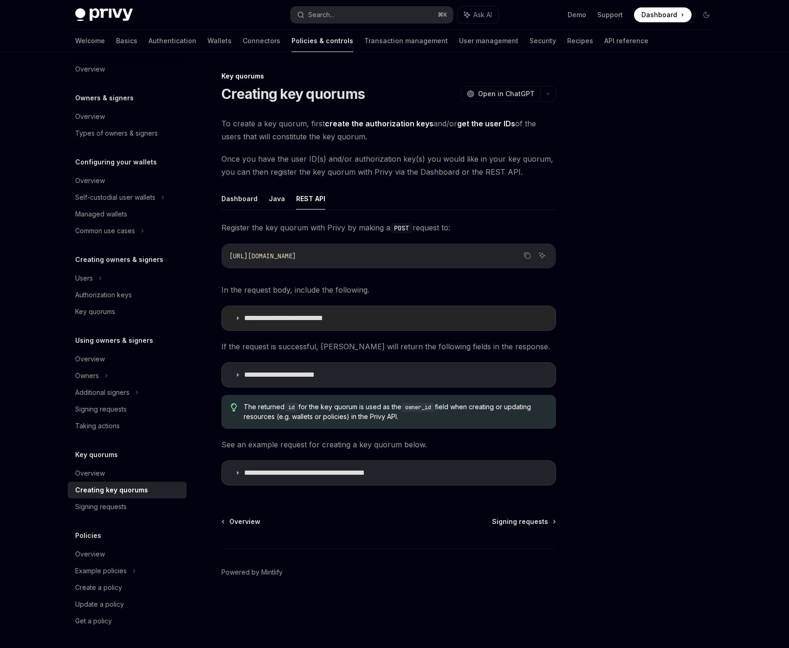
click at [362, 326] on summary "**********" at bounding box center [389, 318] width 334 height 24
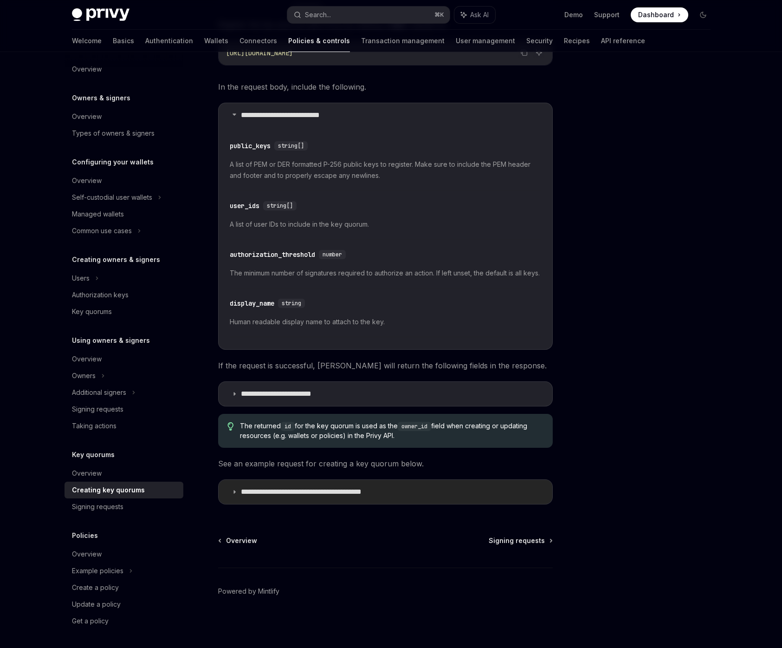
click at [339, 496] on summary "**********" at bounding box center [386, 492] width 334 height 24
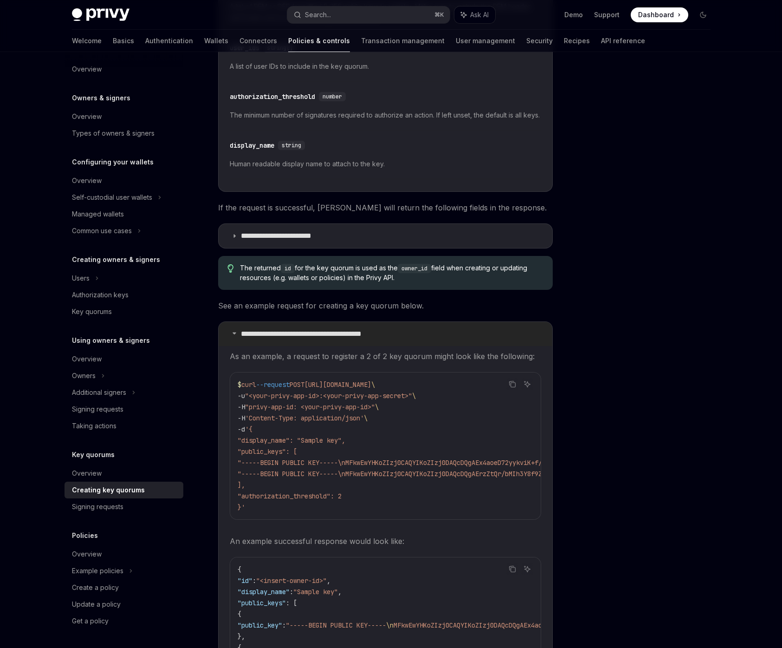
scroll to position [408, 0]
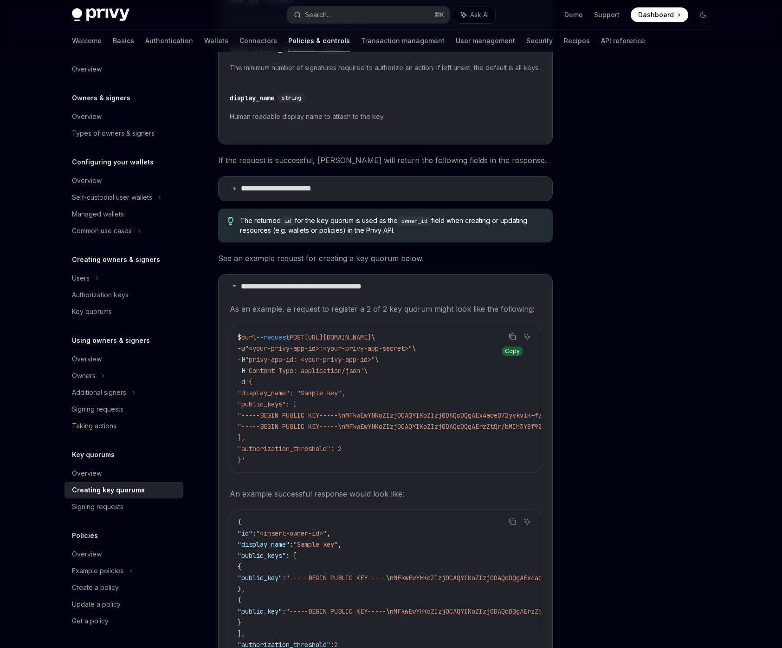
click at [513, 340] on icon "Copy the contents from the code block" at bounding box center [512, 336] width 7 height 7
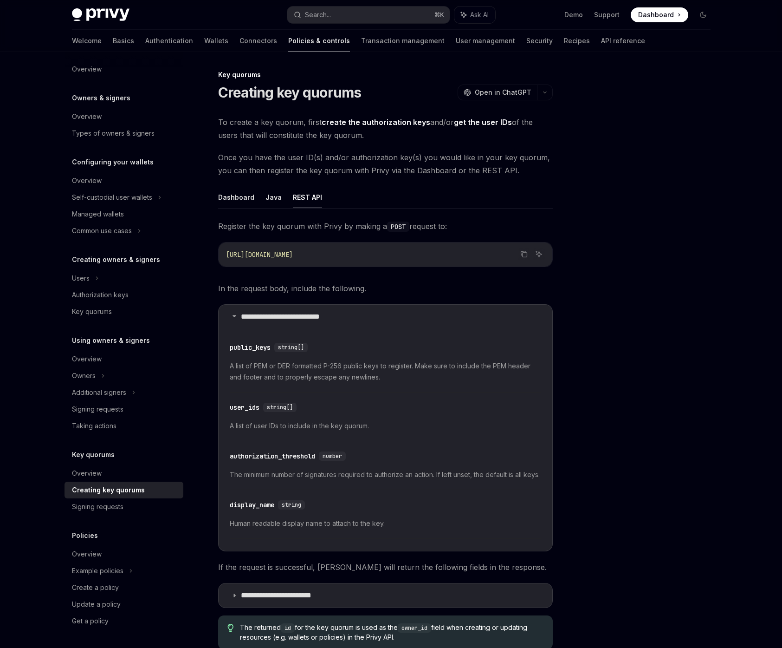
scroll to position [0, 0]
click at [581, 253] on div at bounding box center [647, 359] width 141 height 577
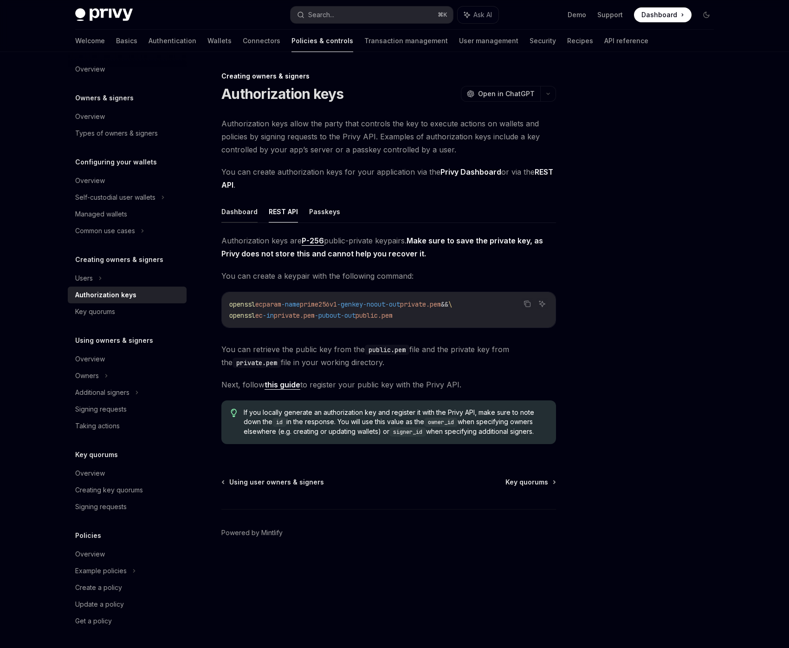
click at [238, 211] on button "Dashboard" at bounding box center [239, 212] width 36 height 22
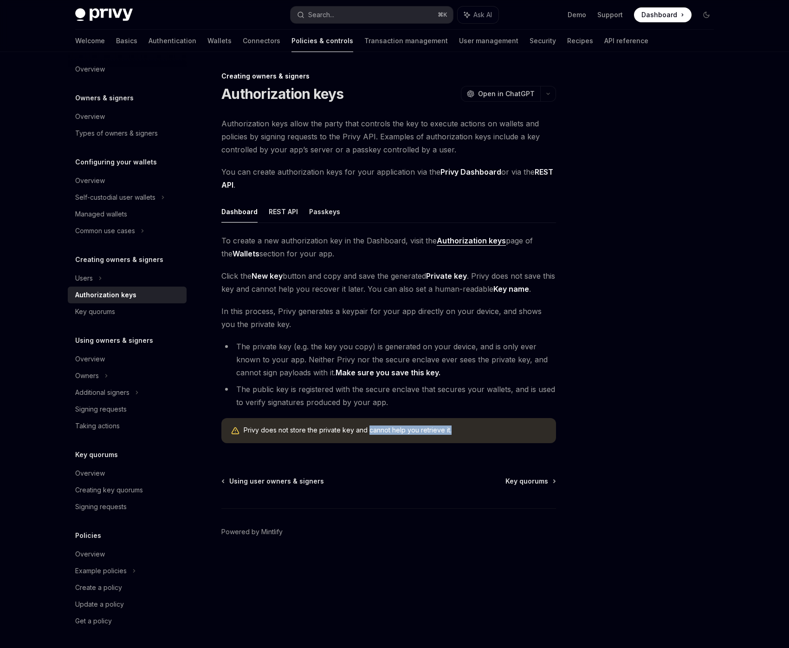
drag, startPoint x: 367, startPoint y: 427, endPoint x: 454, endPoint y: 430, distance: 86.9
click at [454, 430] on span "Privy does not store the private key and cannot help you retrieve it." at bounding box center [395, 429] width 303 height 9
click at [522, 429] on span "Privy does not store the private key and cannot help you retrieve it." at bounding box center [395, 429] width 303 height 9
click at [328, 215] on button "Passkeys" at bounding box center [324, 212] width 31 height 22
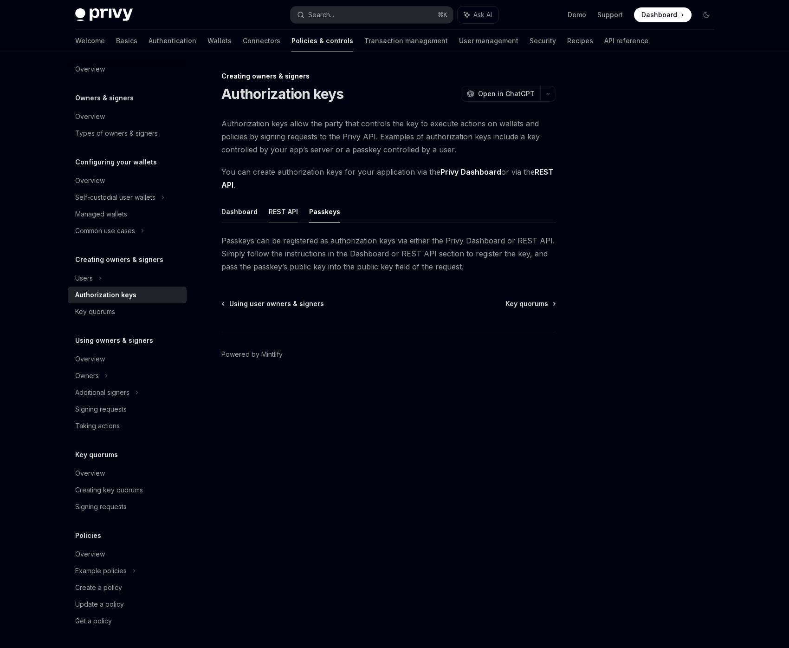
click at [290, 208] on button "REST API" at bounding box center [283, 212] width 29 height 22
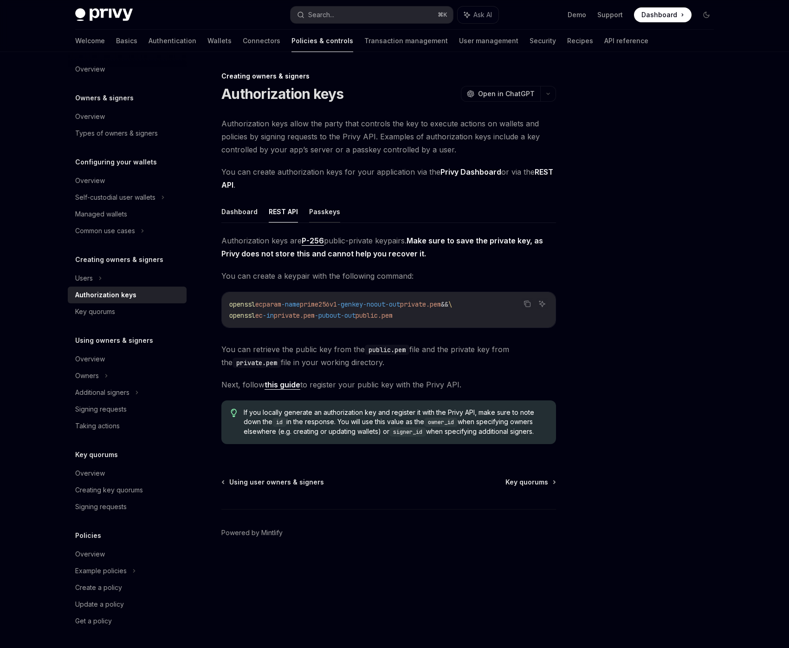
click at [319, 209] on button "Passkeys" at bounding box center [324, 212] width 31 height 22
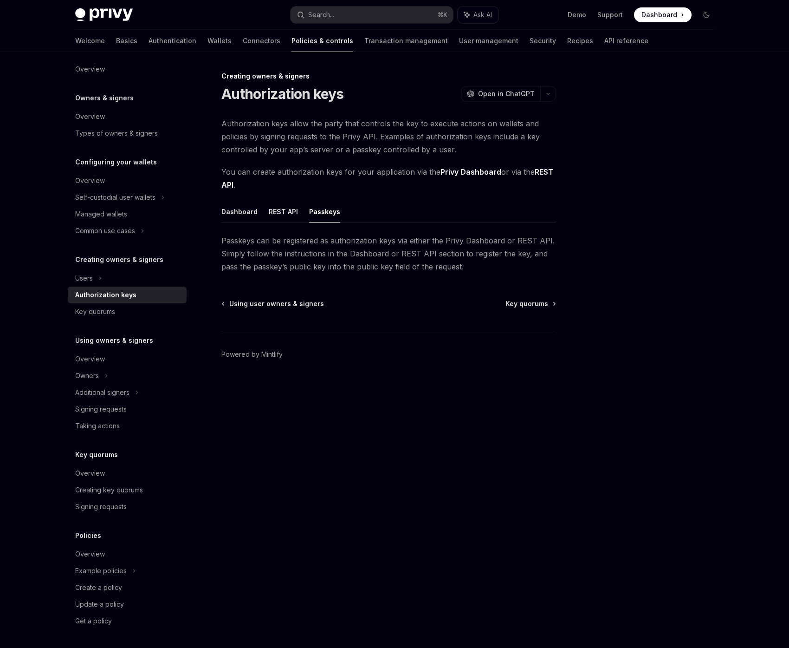
click at [283, 208] on button "REST API" at bounding box center [283, 212] width 29 height 22
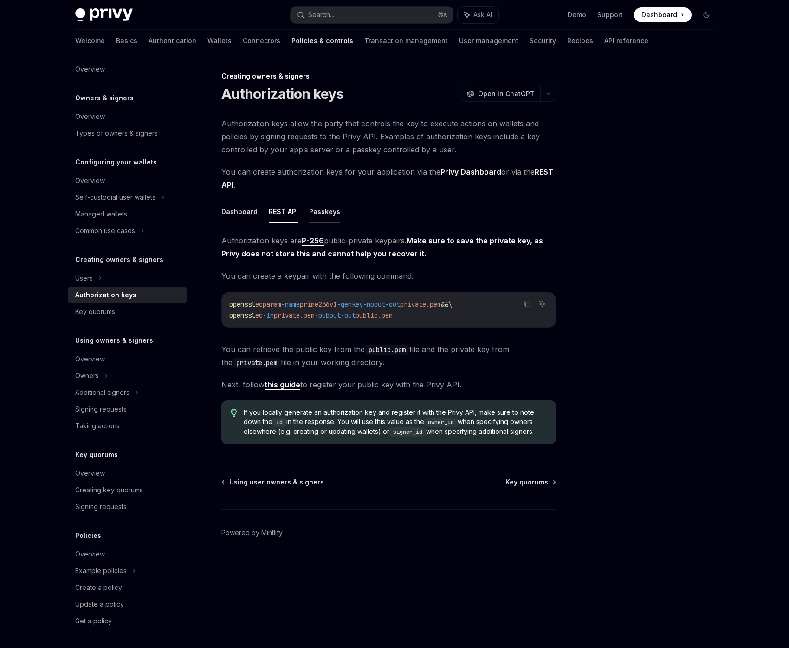
click at [319, 209] on button "Passkeys" at bounding box center [324, 212] width 31 height 22
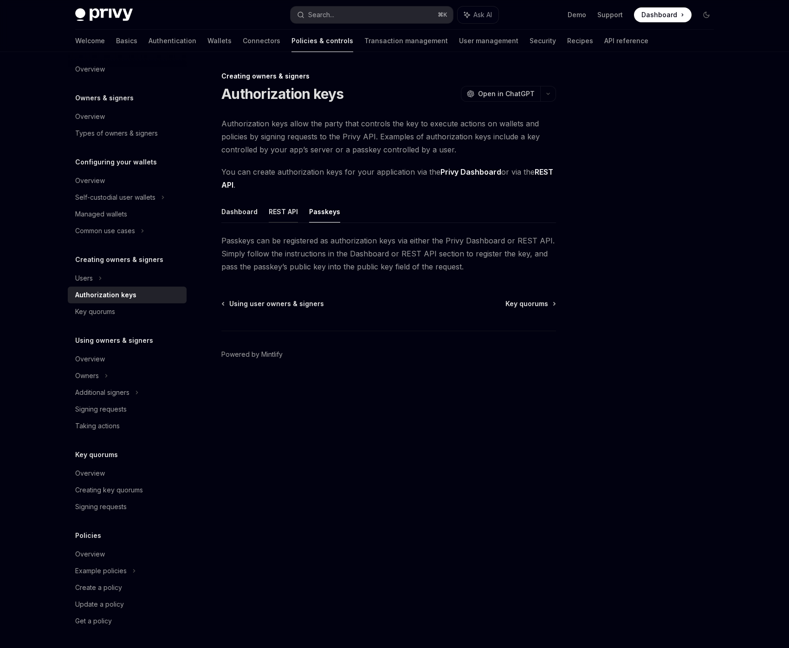
click at [275, 215] on button "REST API" at bounding box center [283, 212] width 29 height 22
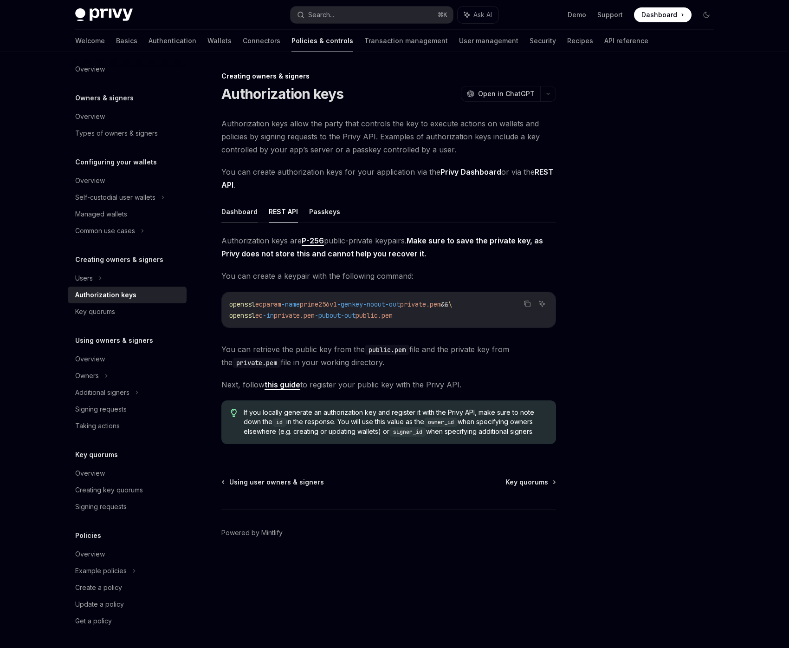
click at [250, 215] on button "Dashboard" at bounding box center [239, 212] width 36 height 22
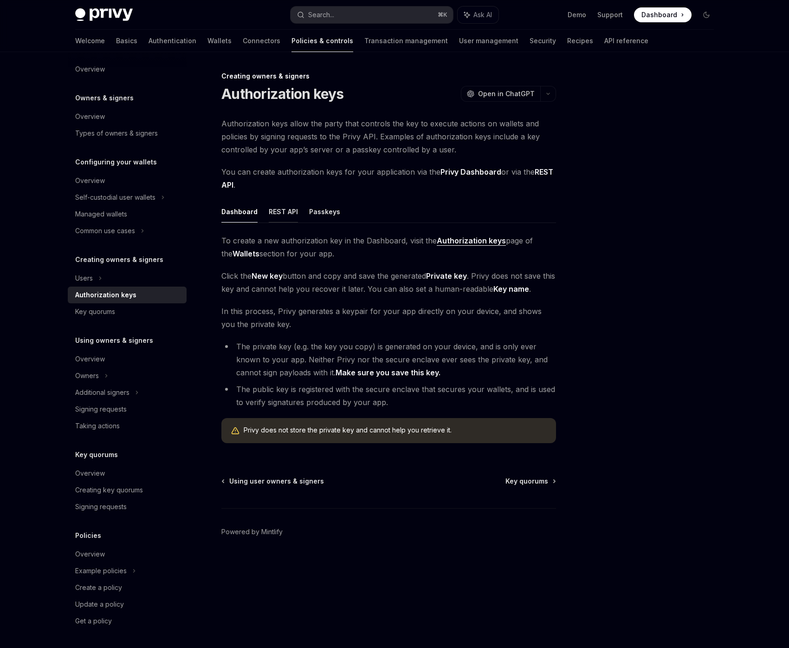
drag, startPoint x: 297, startPoint y: 215, endPoint x: 286, endPoint y: 214, distance: 11.2
click at [295, 215] on ul "Dashboard REST API Passkeys" at bounding box center [388, 212] width 335 height 22
click at [282, 214] on button "REST API" at bounding box center [283, 212] width 29 height 22
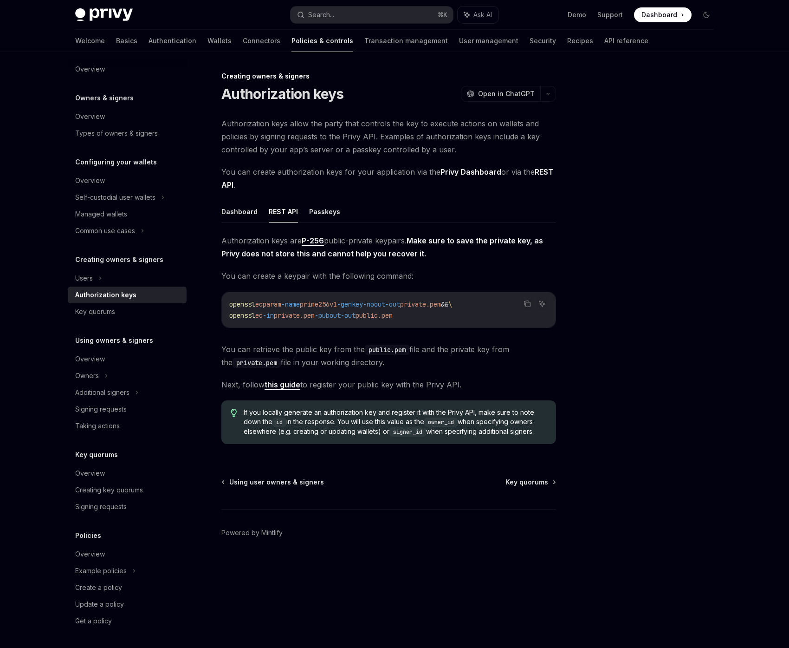
click at [763, 383] on div "Privy Docs home page Search... ⌘ K Ask AI Demo Support Dashboard Dashboard Sear…" at bounding box center [394, 324] width 789 height 648
click at [293, 383] on link "this guide" at bounding box center [283, 385] width 36 height 10
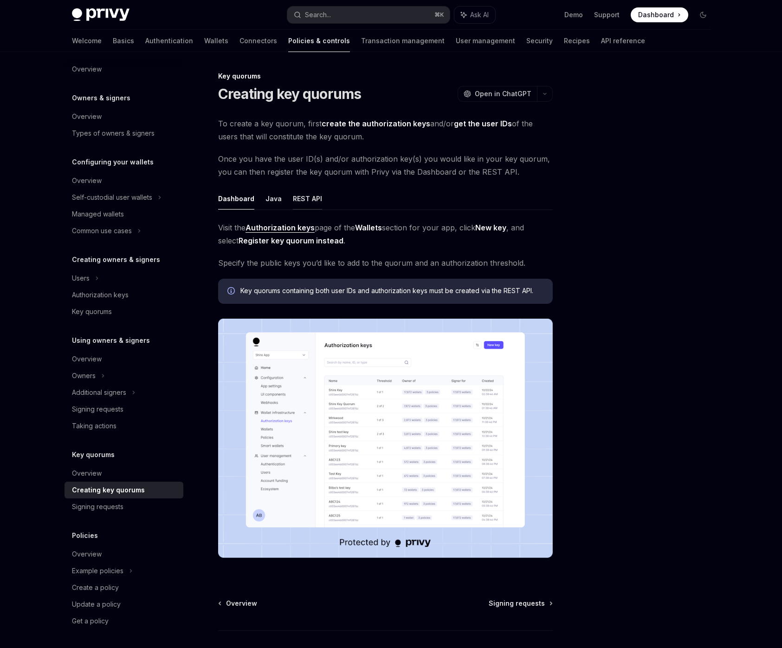
click at [305, 202] on button "REST API" at bounding box center [307, 199] width 29 height 22
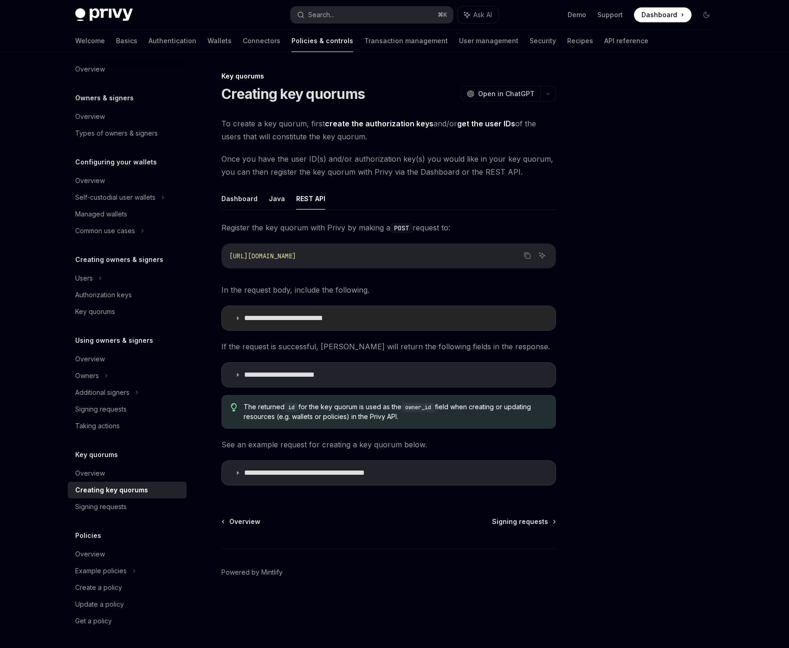
click at [463, 320] on summary "**********" at bounding box center [389, 318] width 334 height 24
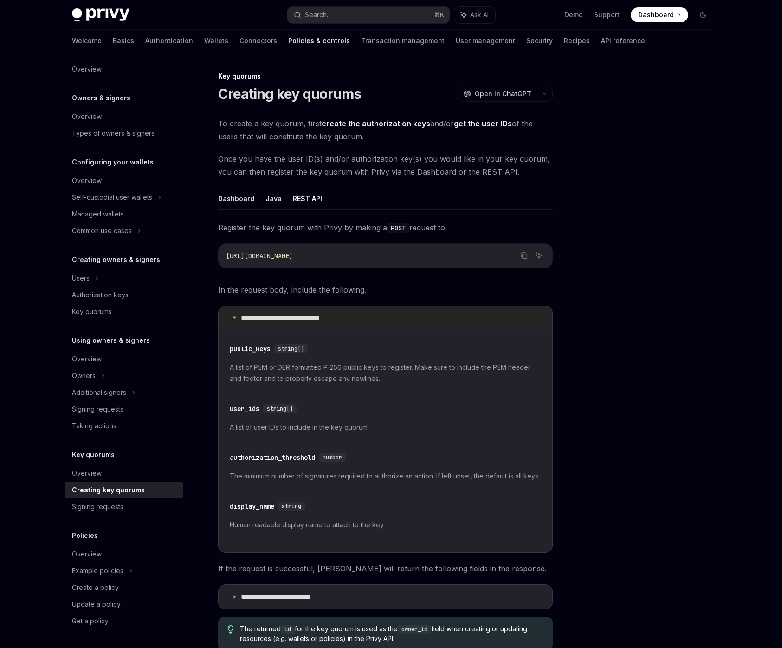
click at [461, 321] on summary "**********" at bounding box center [386, 318] width 334 height 24
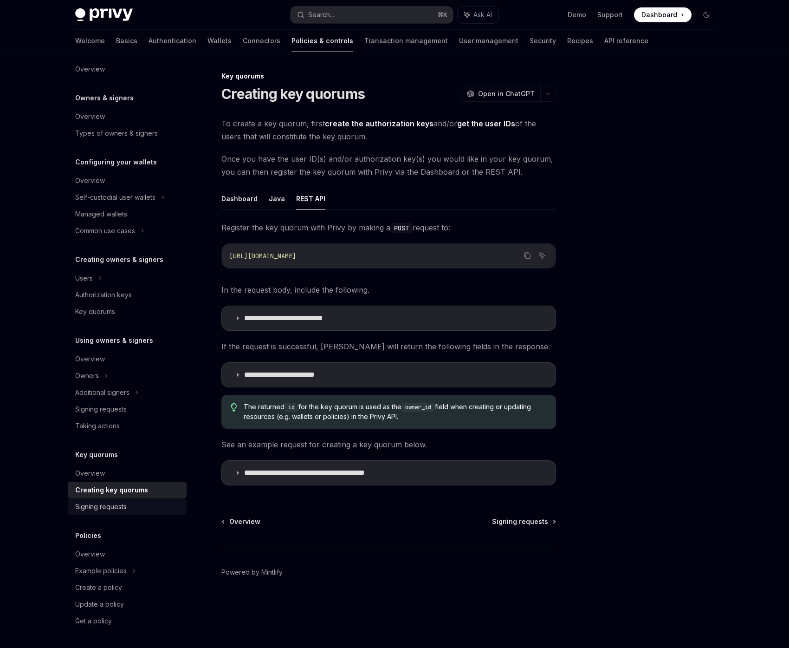
click at [124, 507] on div "Signing requests" at bounding box center [101, 506] width 52 height 11
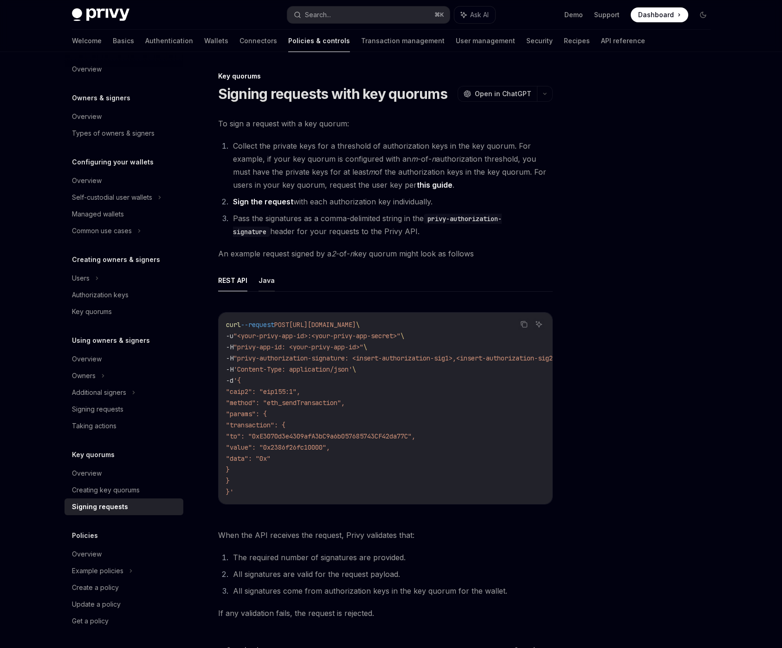
click at [268, 274] on button "Java" at bounding box center [267, 280] width 16 height 22
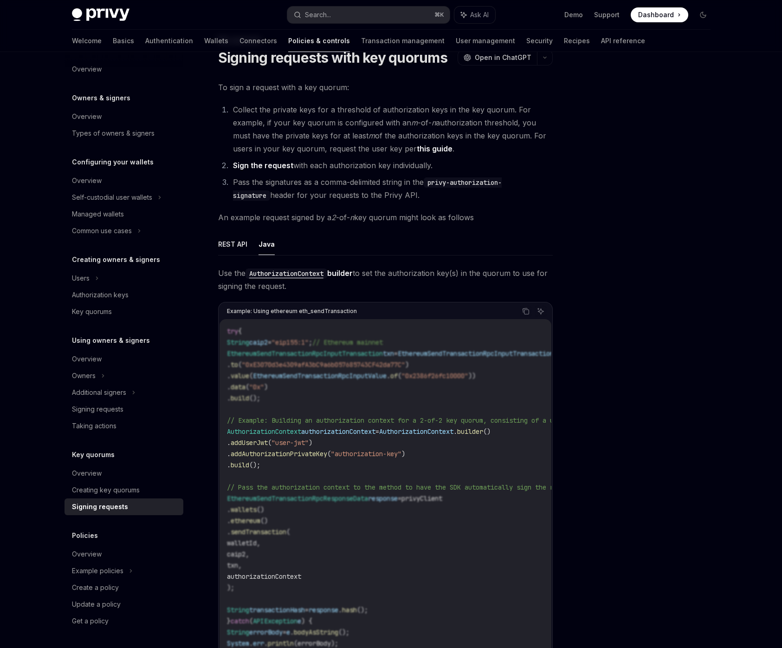
scroll to position [78, 0]
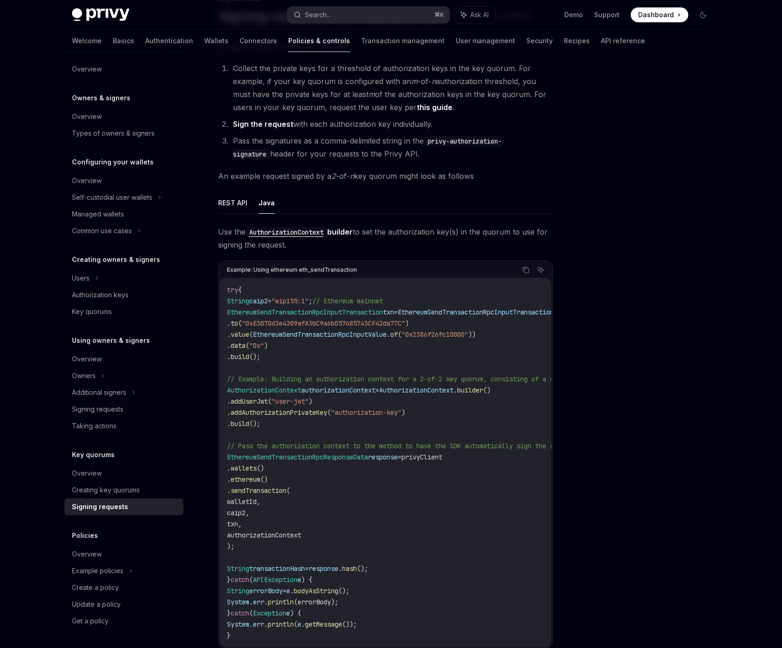
click at [298, 308] on span "EthereumSendTransactionRpcInputTransaction" at bounding box center [305, 312] width 156 height 8
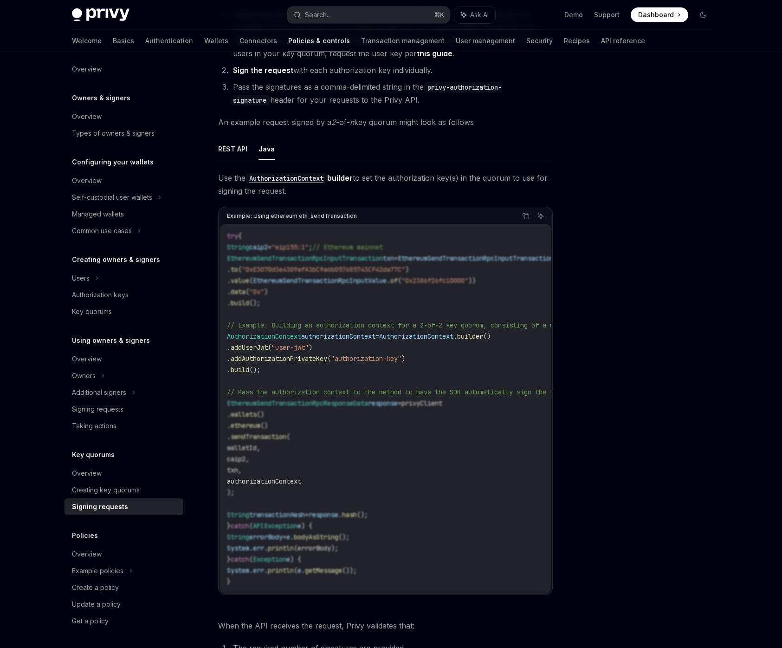
scroll to position [137, 0]
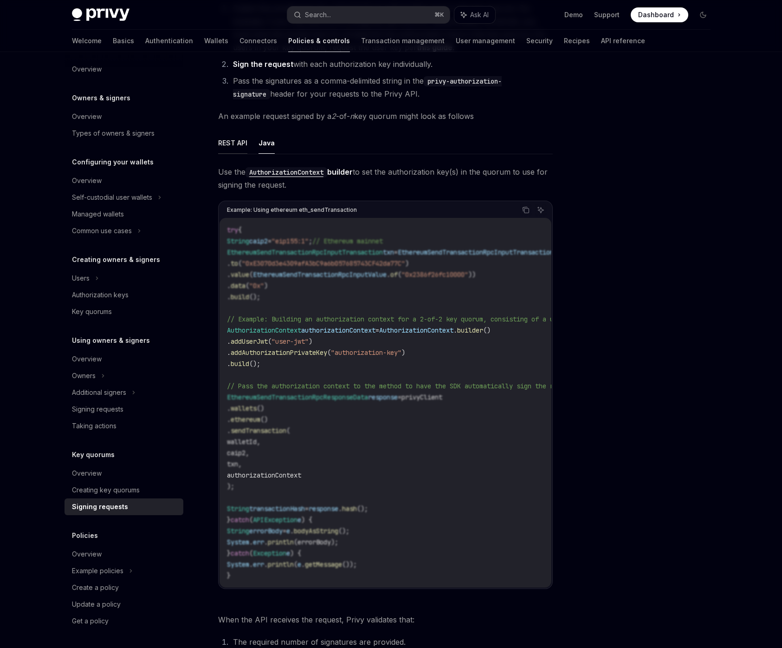
click at [230, 140] on button "REST API" at bounding box center [232, 143] width 29 height 22
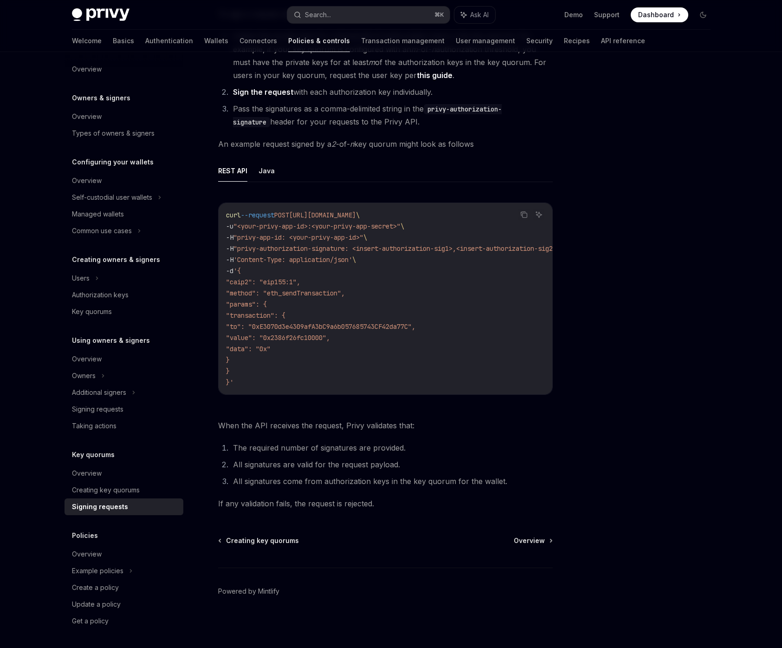
drag, startPoint x: 456, startPoint y: 394, endPoint x: 465, endPoint y: 397, distance: 9.4
click at [470, 397] on div "Copy Ask AI curl --request POST [URL][DOMAIN_NAME] \ -u "<your-privy-app-id>:<y…" at bounding box center [385, 301] width 335 height 216
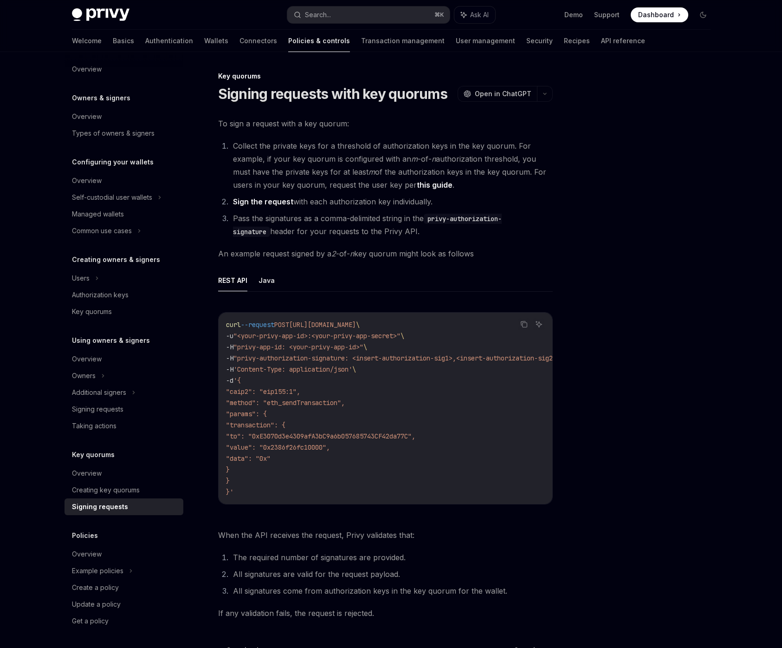
click at [588, 484] on div at bounding box center [647, 359] width 141 height 577
drag, startPoint x: 400, startPoint y: 503, endPoint x: 449, endPoint y: 507, distance: 49.9
click at [449, 504] on div "curl --request POST [URL][DOMAIN_NAME] \ -u "<your-privy-app-id>:<your-privy-ap…" at bounding box center [386, 407] width 334 height 191
click at [143, 494] on div "Creating key quorums" at bounding box center [125, 489] width 106 height 11
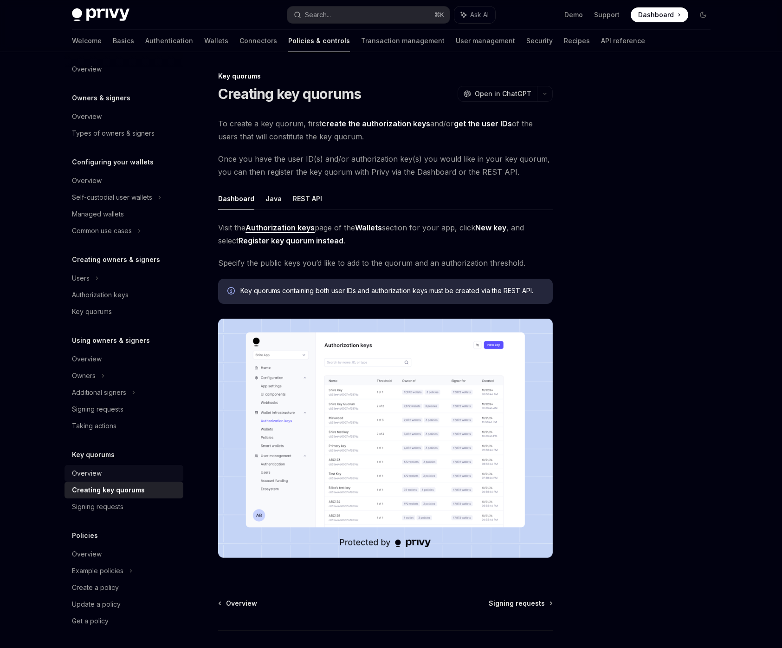
click at [134, 480] on link "Overview" at bounding box center [124, 473] width 119 height 17
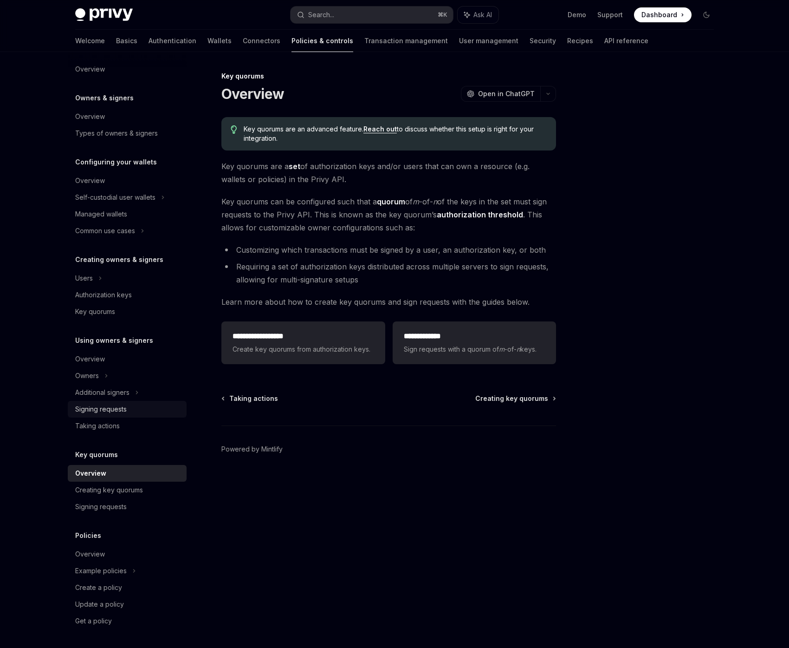
click at [125, 406] on div "Signing requests" at bounding box center [101, 408] width 52 height 11
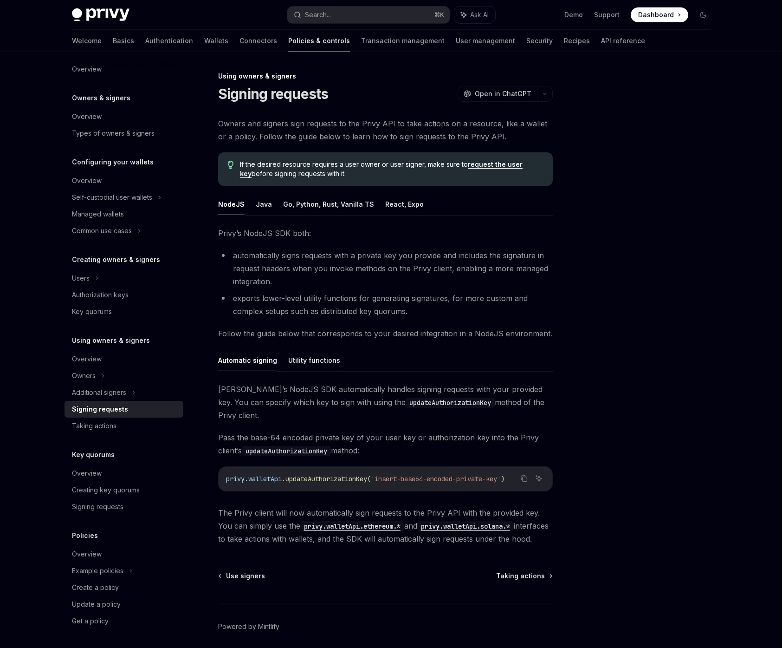
click at [314, 365] on button "Utility functions" at bounding box center [314, 360] width 52 height 22
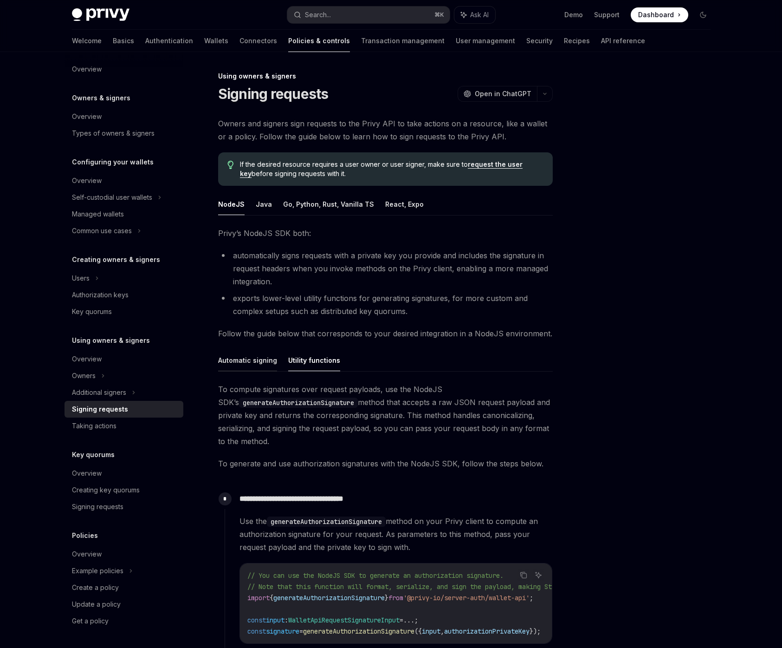
click at [253, 364] on button "Automatic signing" at bounding box center [247, 360] width 59 height 22
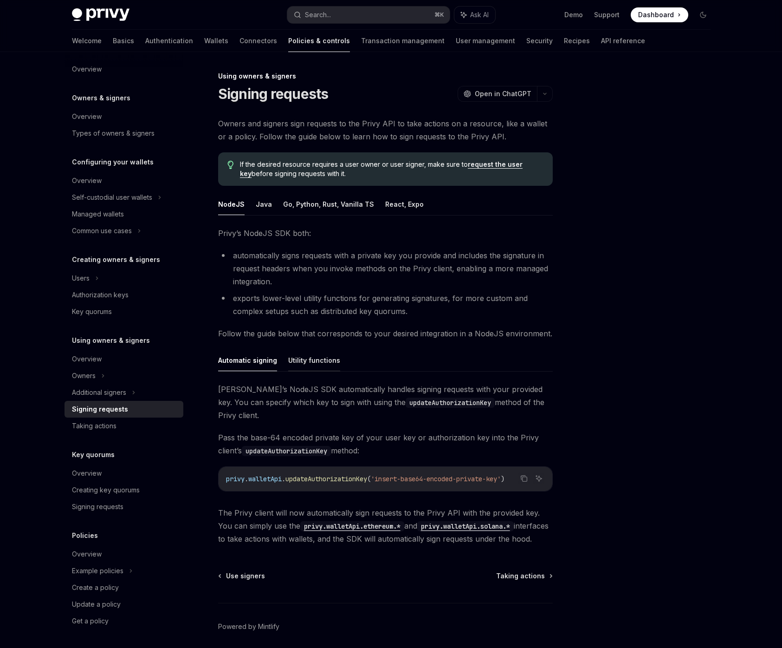
click at [312, 364] on button "Utility functions" at bounding box center [314, 360] width 52 height 22
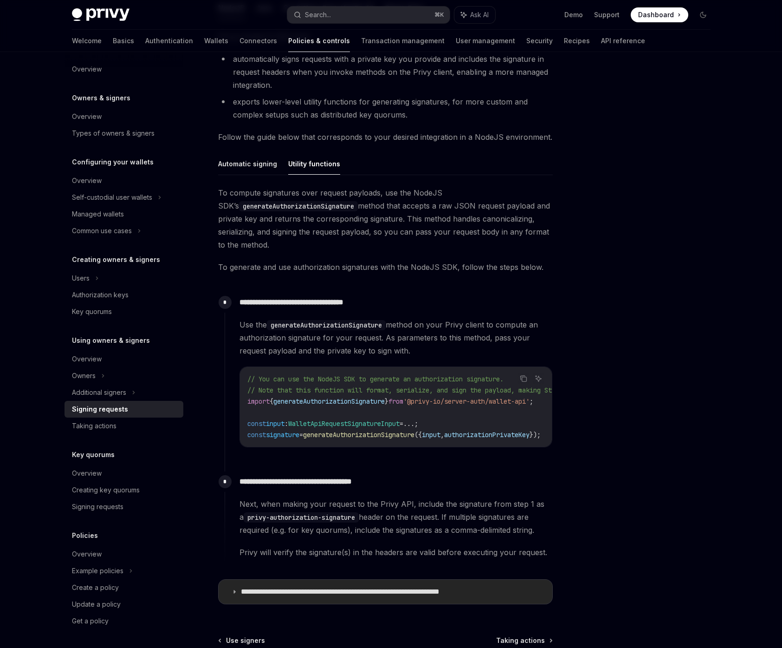
scroll to position [300, 0]
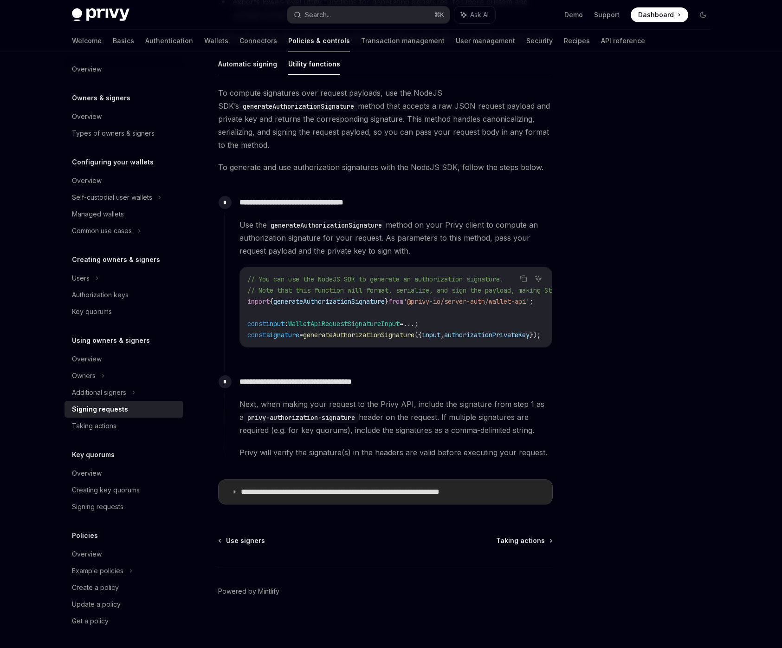
click at [377, 486] on summary "**********" at bounding box center [386, 492] width 334 height 24
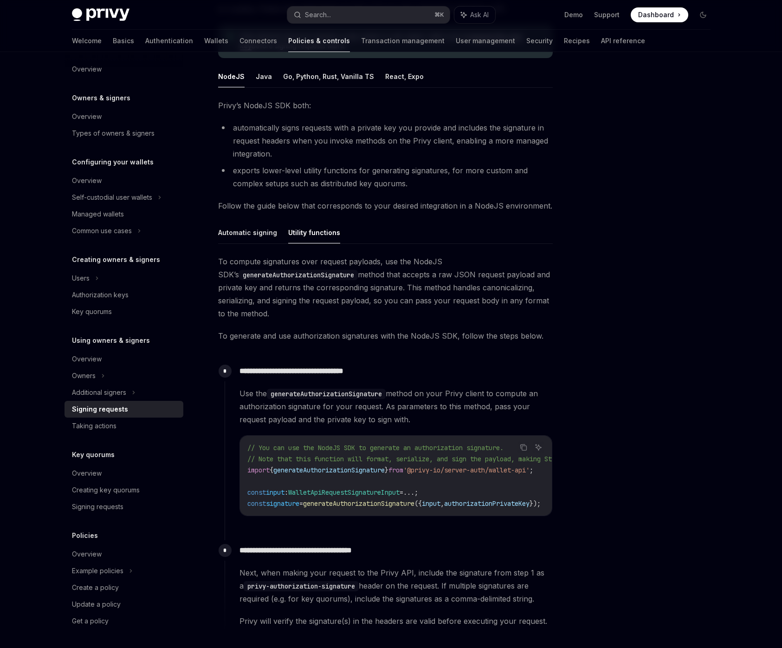
scroll to position [134, 0]
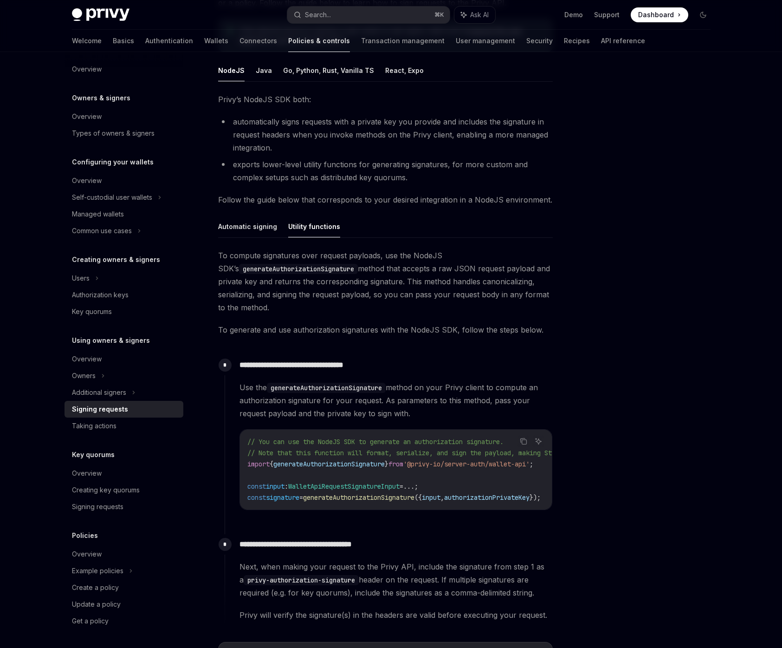
click at [630, 486] on div at bounding box center [647, 359] width 141 height 577
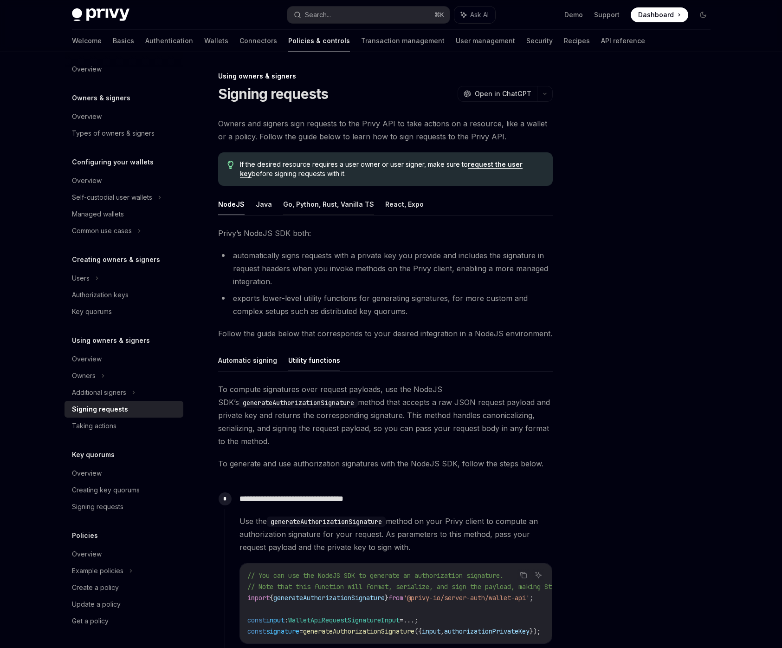
click at [349, 207] on button "Go, Python, Rust, Vanilla TS" at bounding box center [328, 204] width 91 height 22
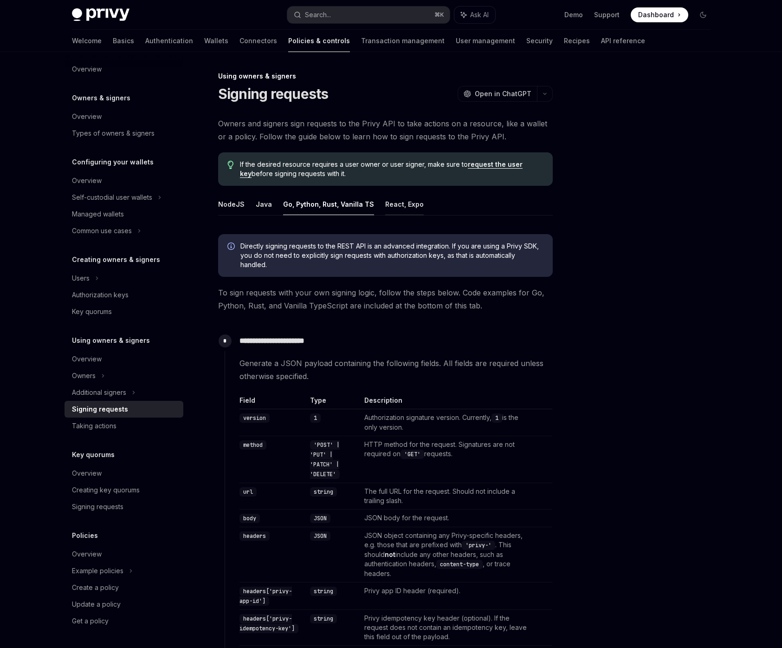
click at [391, 205] on button "React, Expo" at bounding box center [404, 204] width 39 height 22
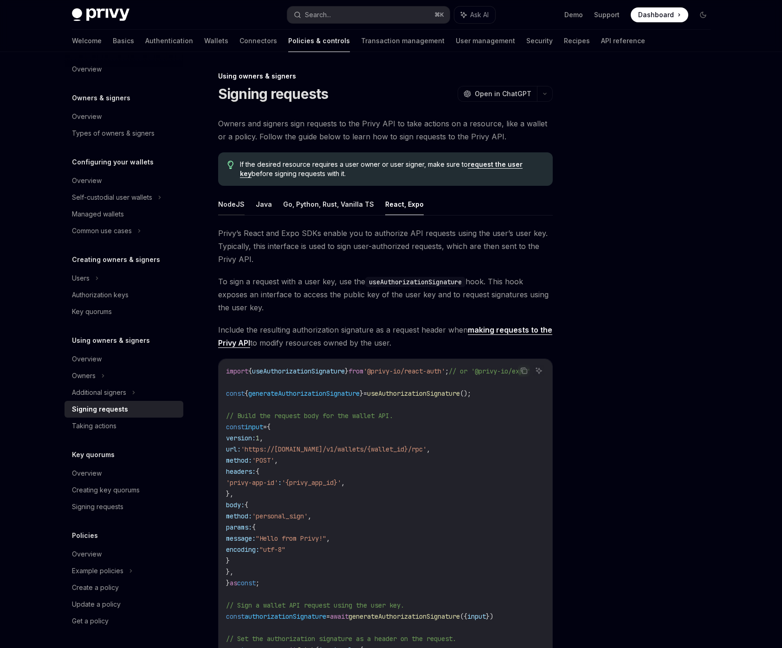
click at [236, 202] on button "NodeJS" at bounding box center [231, 204] width 26 height 22
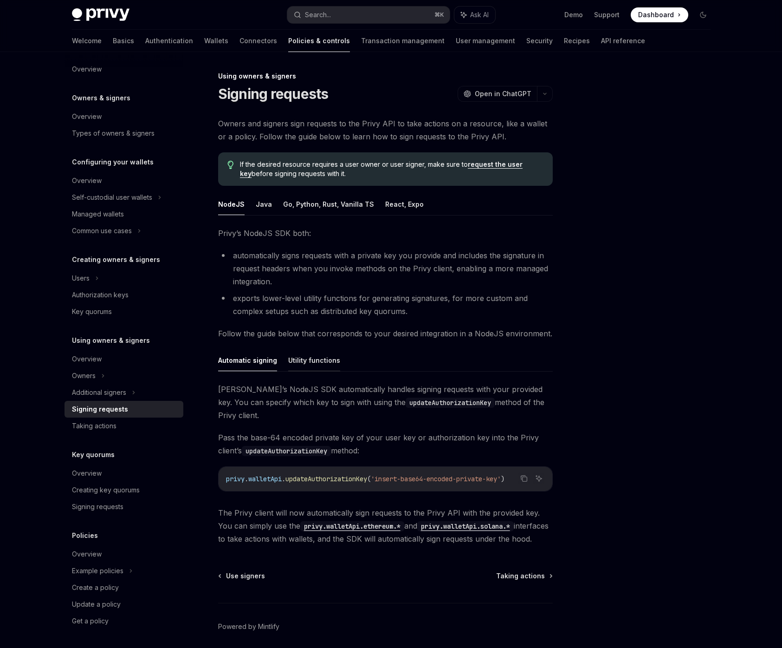
click at [306, 360] on button "Utility functions" at bounding box center [314, 360] width 52 height 22
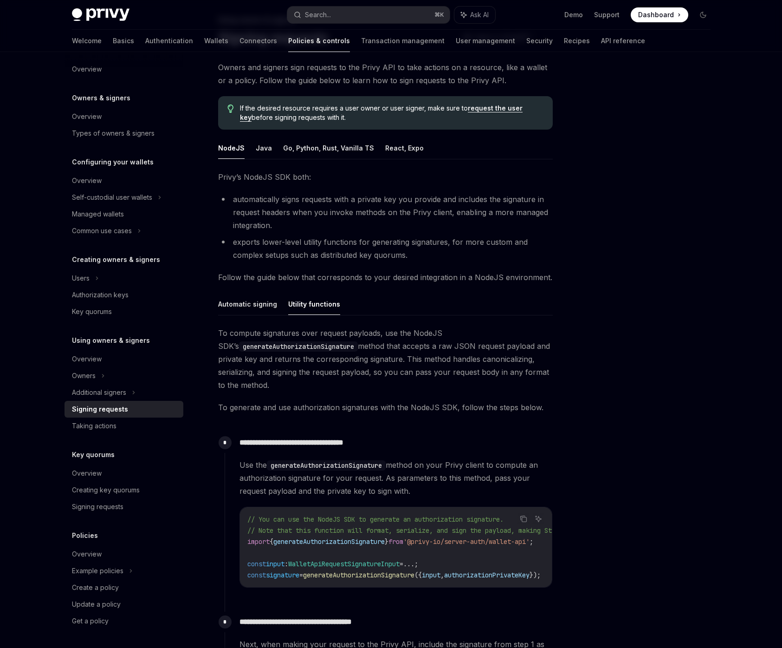
scroll to position [94, 0]
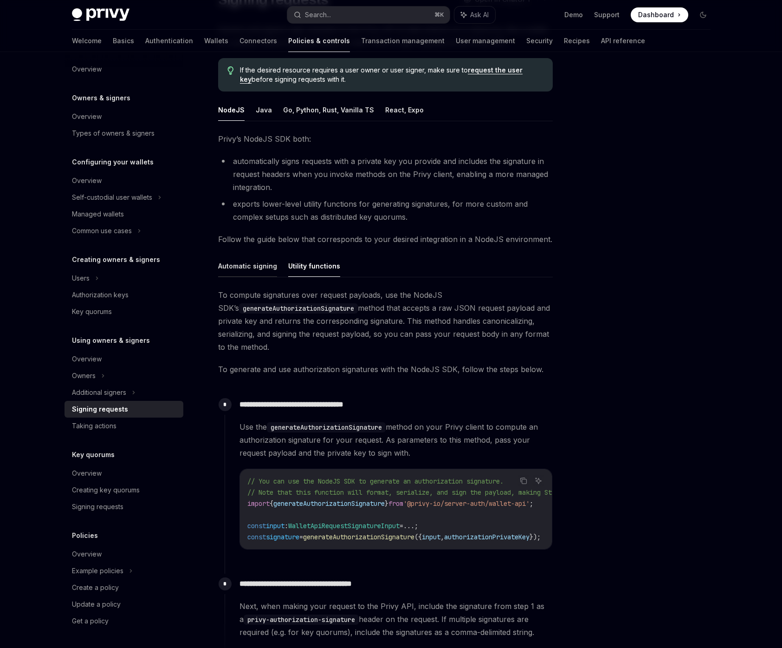
click at [257, 273] on button "Automatic signing" at bounding box center [247, 266] width 59 height 22
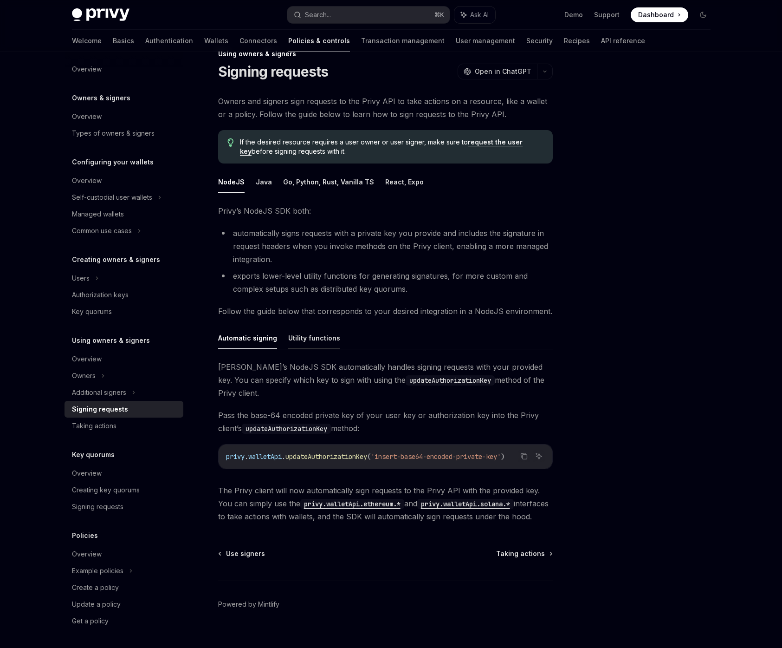
click at [304, 342] on button "Utility functions" at bounding box center [314, 338] width 52 height 22
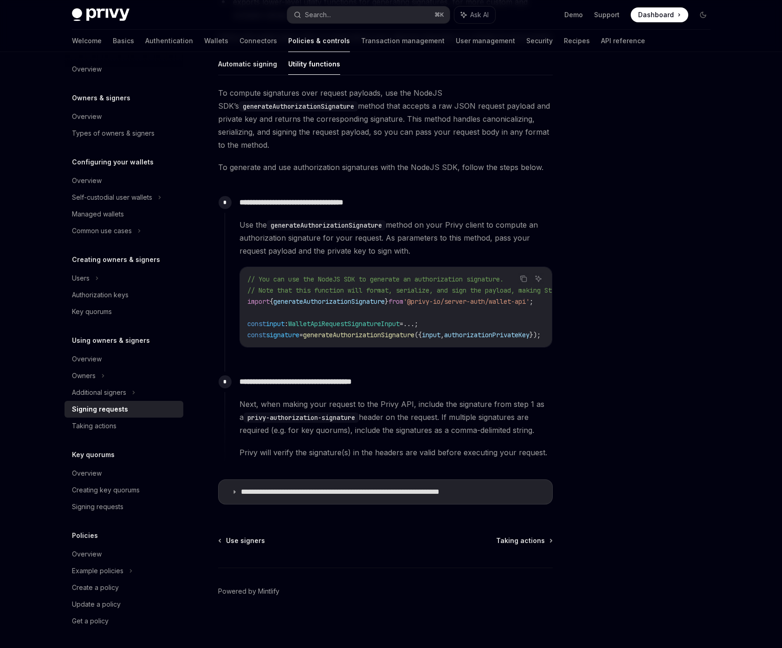
scroll to position [294, 0]
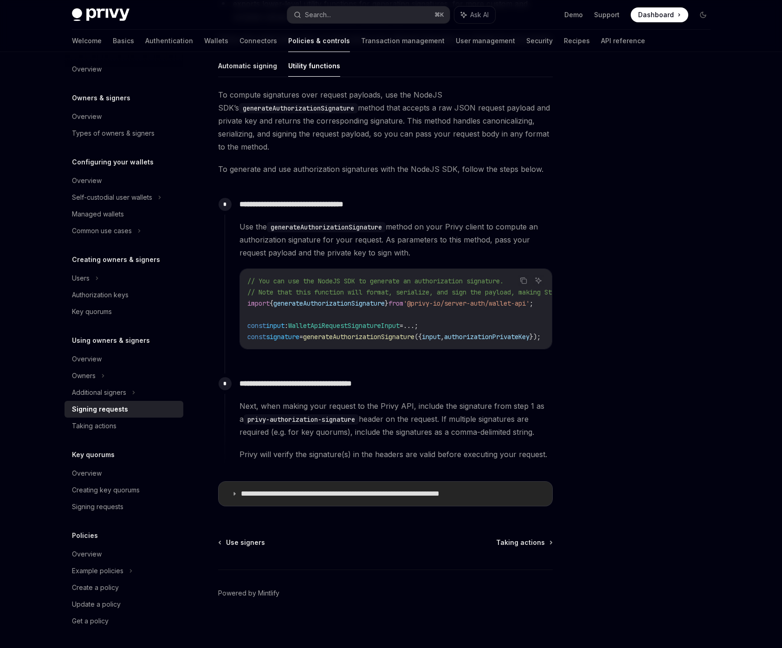
click at [348, 494] on p "**********" at bounding box center [369, 493] width 257 height 9
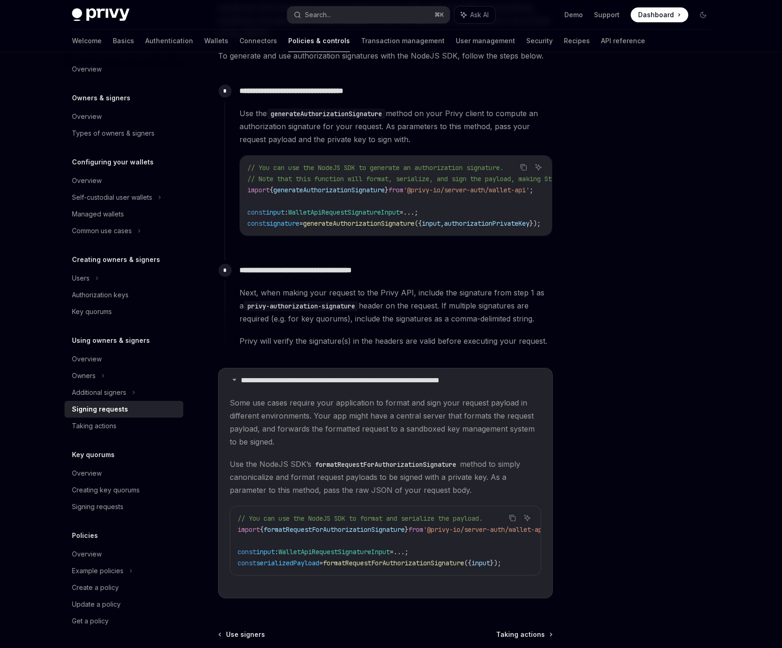
scroll to position [437, 0]
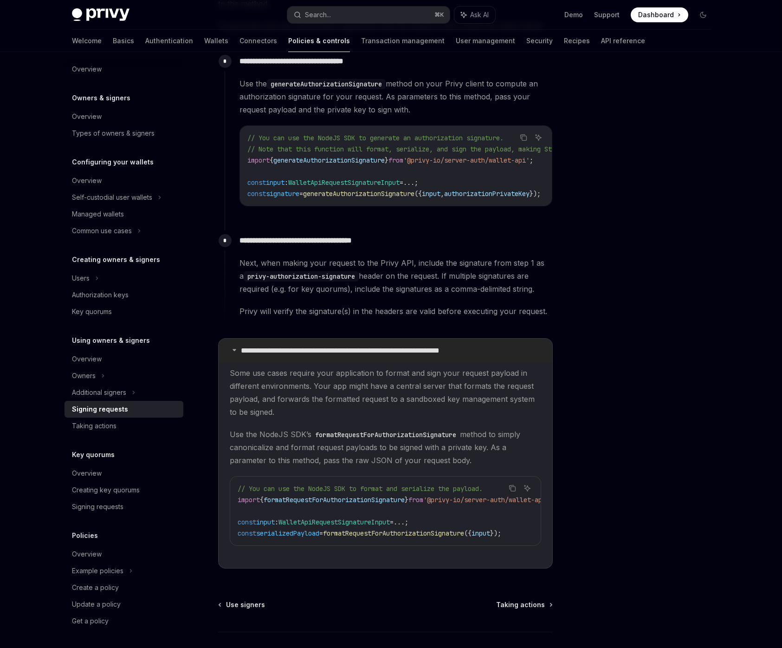
click at [446, 355] on p "**********" at bounding box center [369, 350] width 257 height 9
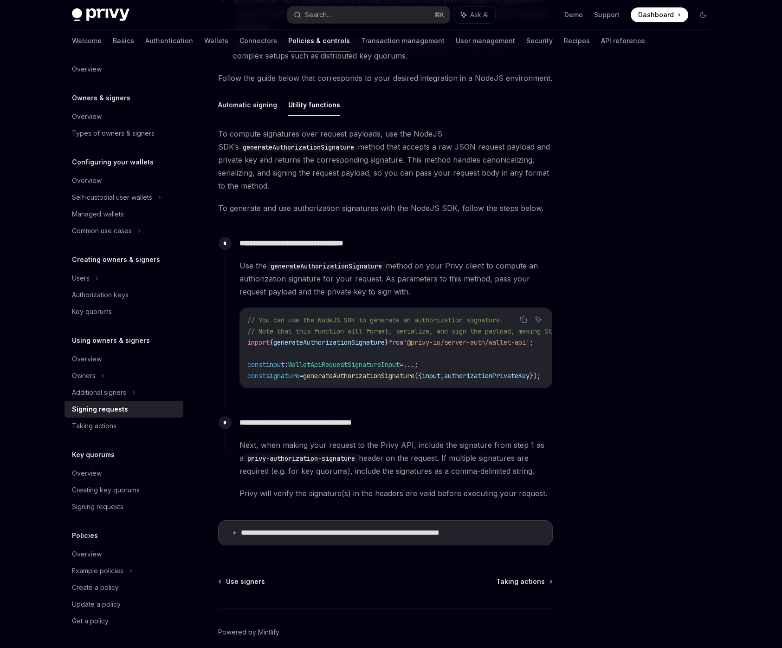
scroll to position [261, 0]
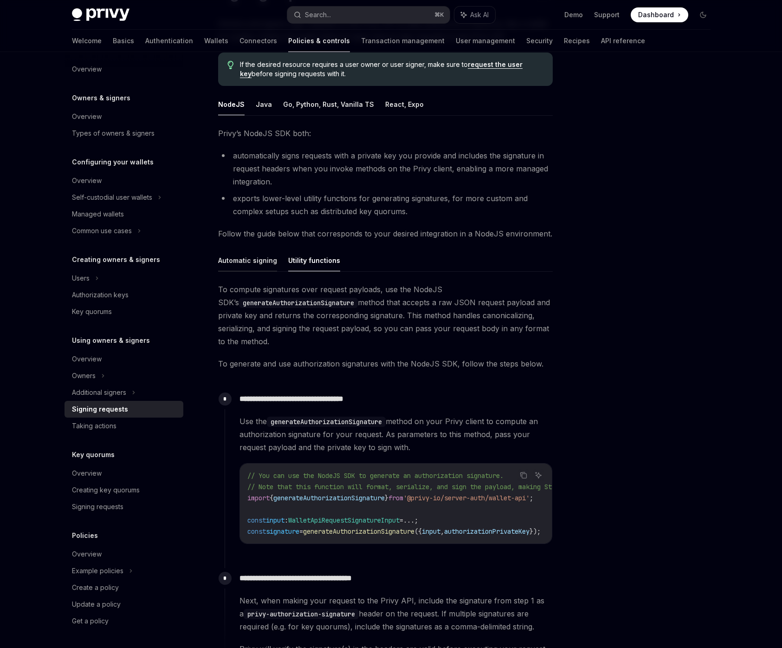
click at [262, 256] on button "Automatic signing" at bounding box center [247, 260] width 59 height 22
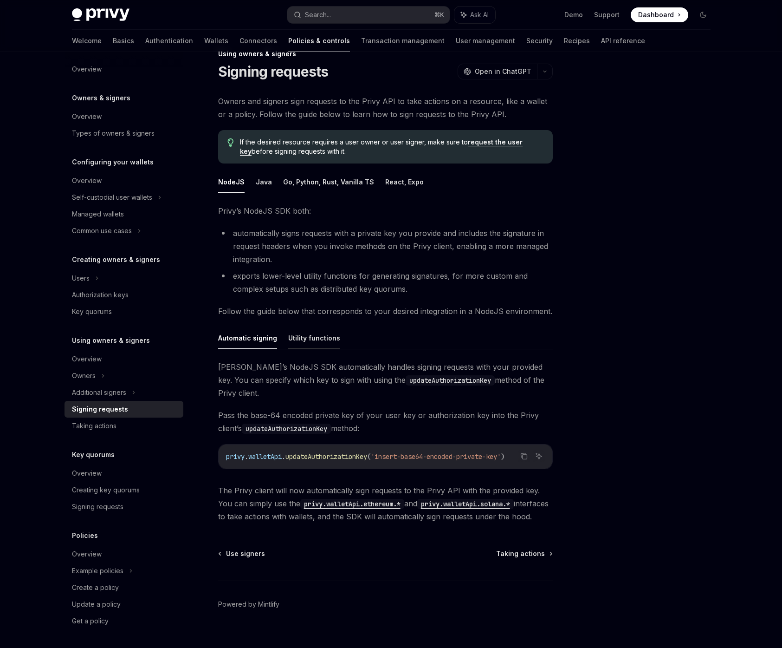
click at [324, 340] on button "Utility functions" at bounding box center [314, 338] width 52 height 22
type textarea "*"
